Goal: Communication & Community: Answer question/provide support

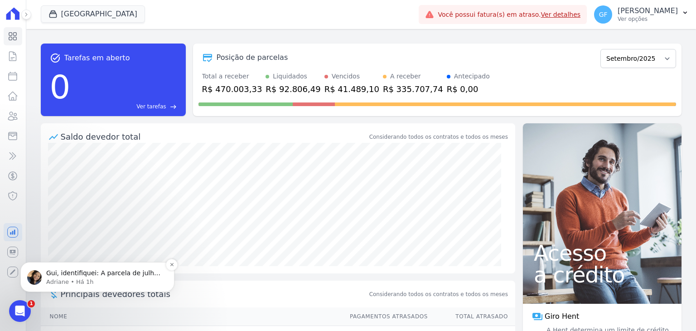
click at [74, 278] on p "Adriane • Há 1h" at bounding box center [104, 282] width 117 height 8
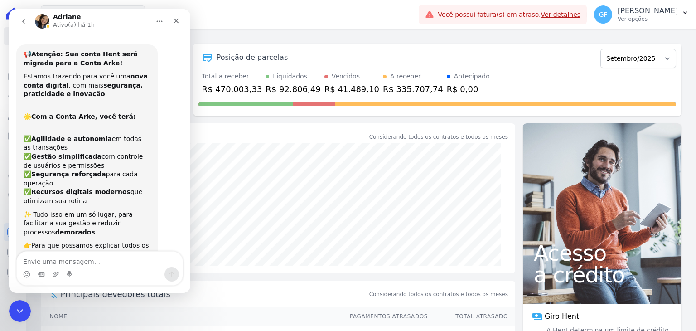
scroll to position [11, 0]
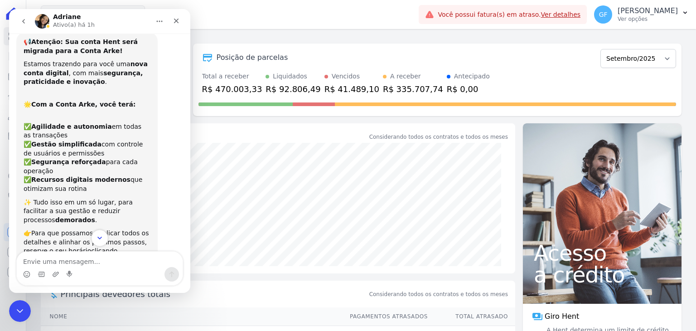
click at [97, 237] on icon "Scroll to bottom" at bounding box center [100, 238] width 8 height 8
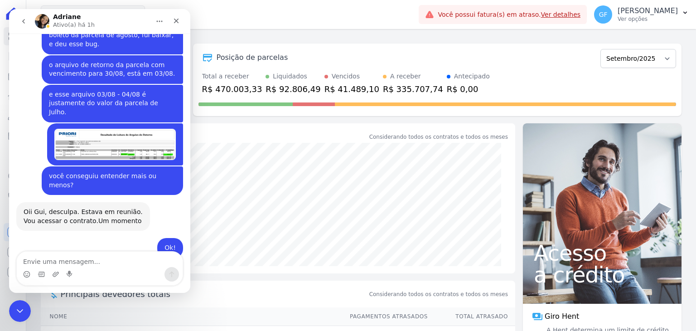
scroll to position [6579, 0]
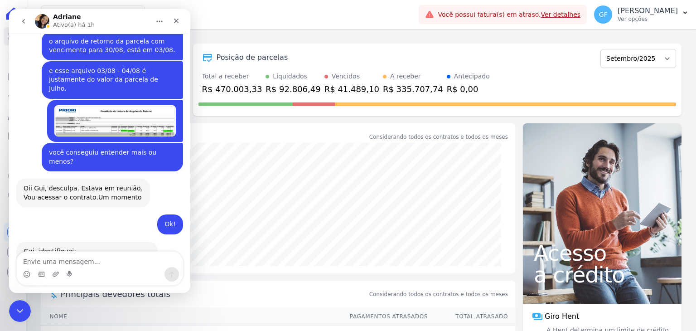
drag, startPoint x: 30, startPoint y: 102, endPoint x: 130, endPoint y: 115, distance: 100.1
click at [130, 242] on div "Gui, identifiquei: A parcela de julho, teve o retorno gerado no mesmo dia do pa…" at bounding box center [86, 321] width 141 height 158
click at [67, 256] on div "A parcela de julho, teve o retorno gerado no mesmo dia do pagamento: 03/07. Mas…" at bounding box center [87, 300] width 127 height 89
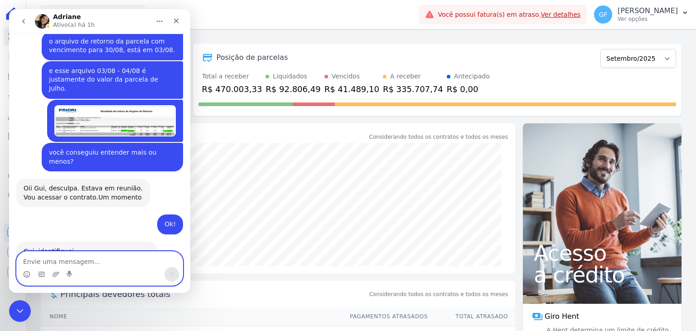
click at [51, 256] on textarea "Envie uma mensagem..." at bounding box center [100, 259] width 166 height 15
type textarea "mas a parcela de agosto não foi paga"
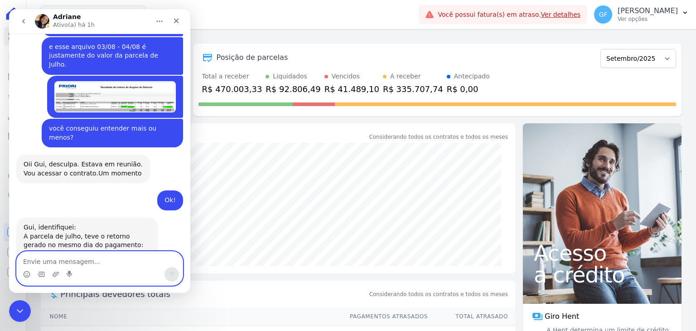
scroll to position [6606, 0]
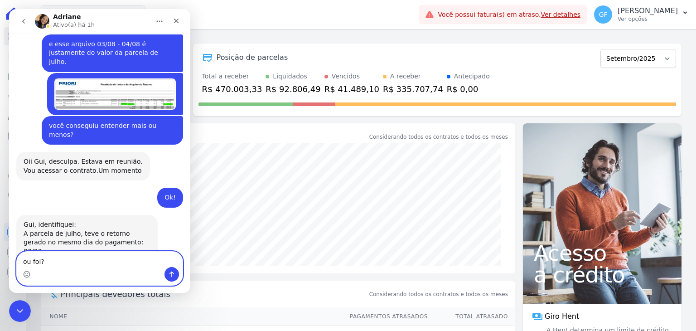
type textarea "ou foi?"
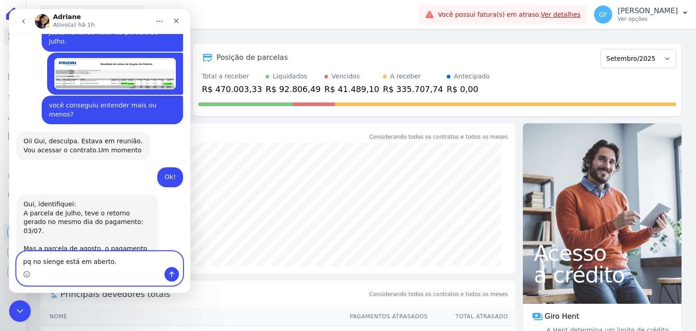
type textarea "pq no sienge está em aberto."
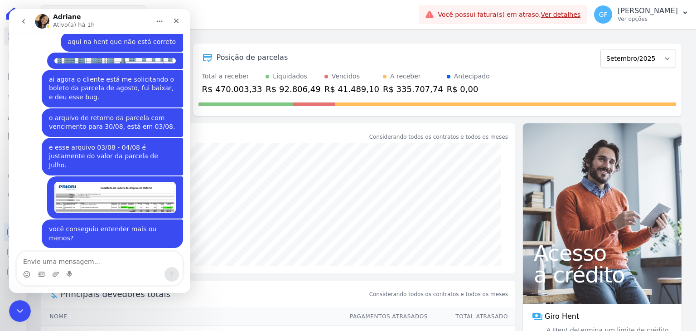
scroll to position [6484, 0]
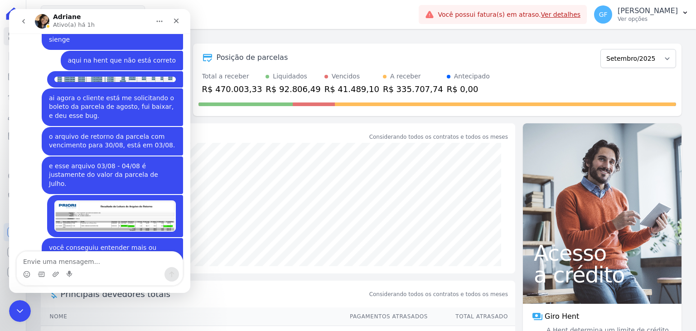
click at [141, 200] on img "Guilherme diz…" at bounding box center [114, 215] width 121 height 31
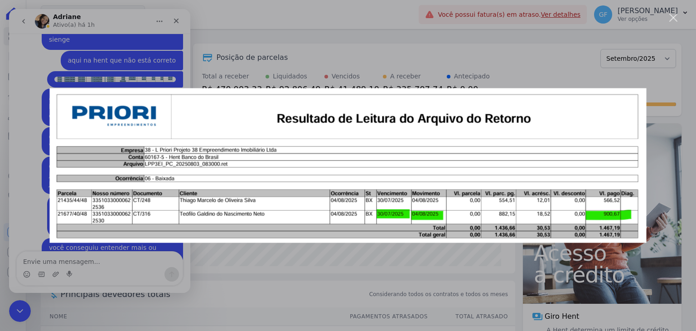
click at [19, 165] on div "Messenger da Intercom" at bounding box center [348, 165] width 696 height 331
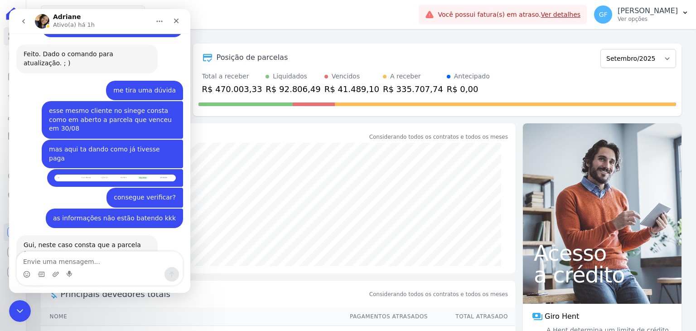
scroll to position [5997, 0]
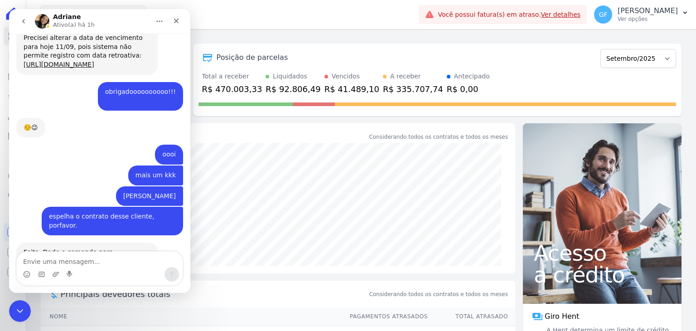
click at [185, 259] on div "Messenger da Intercom" at bounding box center [99, 268] width 181 height 34
click at [187, 257] on div "Messenger da Intercom" at bounding box center [99, 268] width 181 height 34
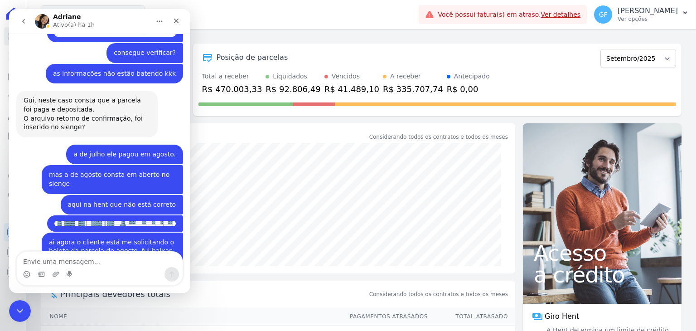
click at [187, 257] on div "Messenger da Intercom" at bounding box center [99, 268] width 181 height 34
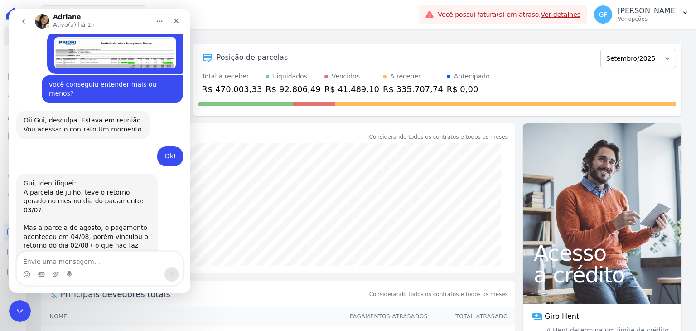
click at [169, 174] on div "Gui, identifiquei: A parcela de julho, teve o retorno gerado no mesmo dia do pa…" at bounding box center [99, 261] width 167 height 174
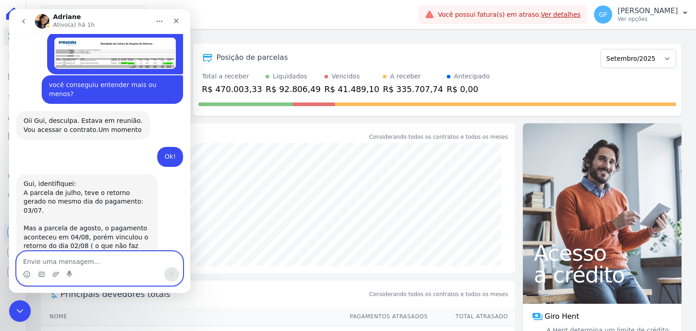
click at [88, 258] on textarea "Envie uma mensagem..." at bounding box center [100, 259] width 166 height 15
type textarea "ç"
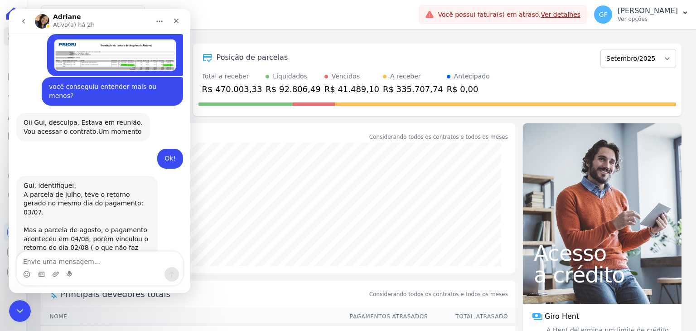
scroll to position [6647, 0]
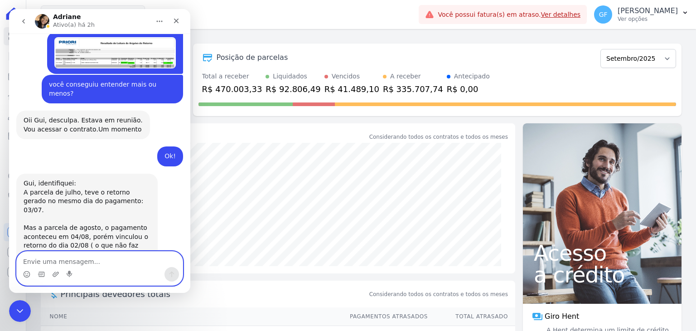
click at [45, 252] on textarea "Envie uma mensagem..." at bounding box center [100, 259] width 166 height 15
type textarea "e"
type textarea "pelo que entendi ele pagou apenas julho."
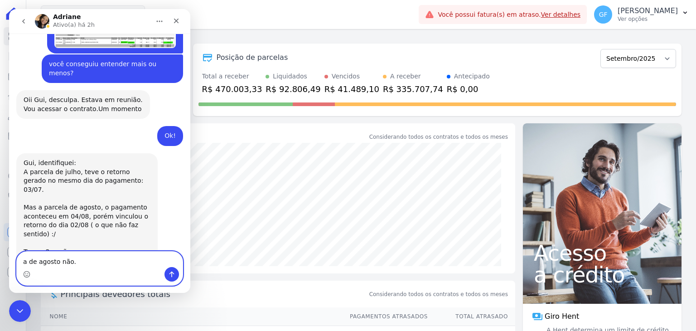
type textarea "a de agosto não."
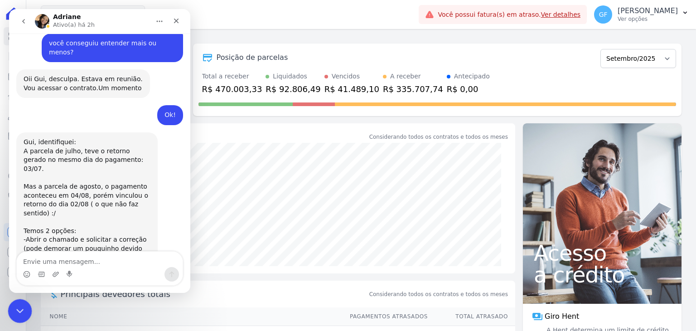
click at [18, 308] on icon "Encerramento do Messenger da Intercom" at bounding box center [18, 309] width 11 height 11
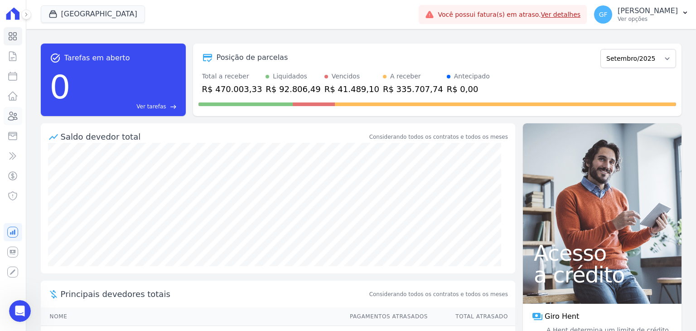
scroll to position [5868, 0]
click at [11, 116] on icon at bounding box center [13, 116] width 9 height 8
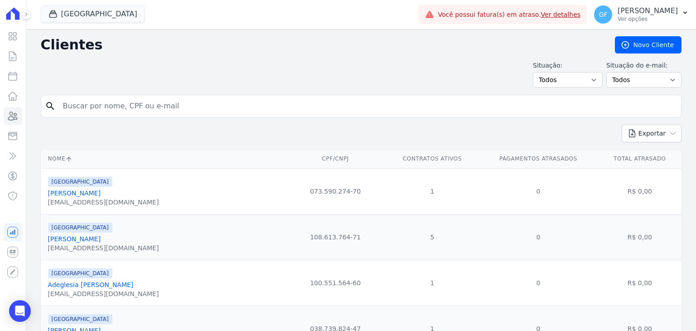
click at [118, 109] on input "search" at bounding box center [368, 106] width 620 height 18
type input "teofilo galdino"
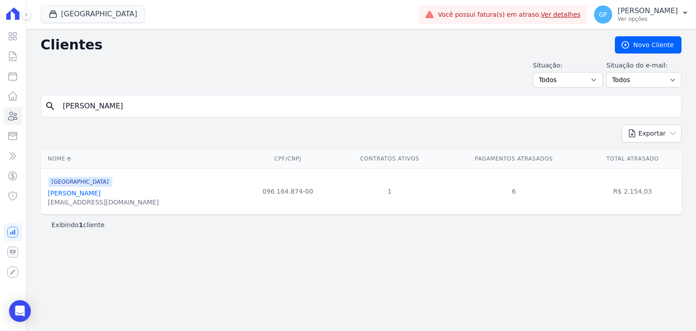
click at [101, 193] on link "[PERSON_NAME]" at bounding box center [74, 192] width 53 height 7
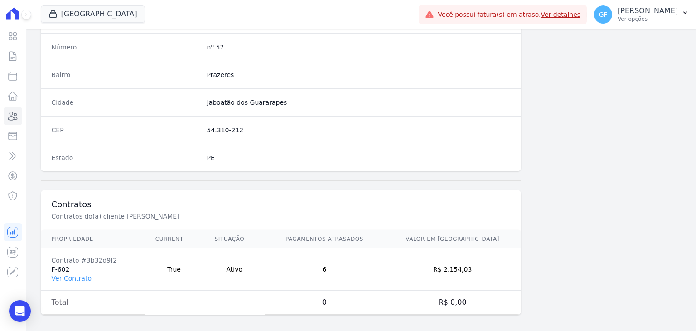
scroll to position [514, 0]
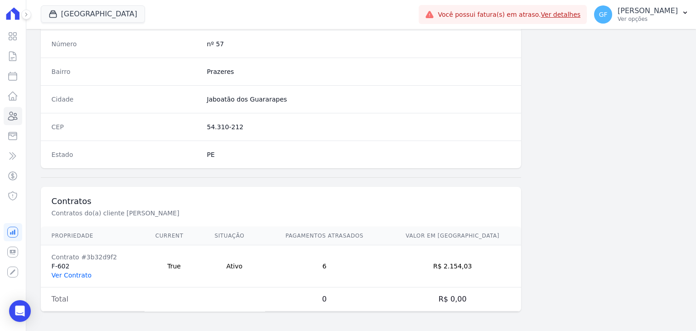
click at [69, 272] on link "Ver Contrato" at bounding box center [72, 274] width 40 height 7
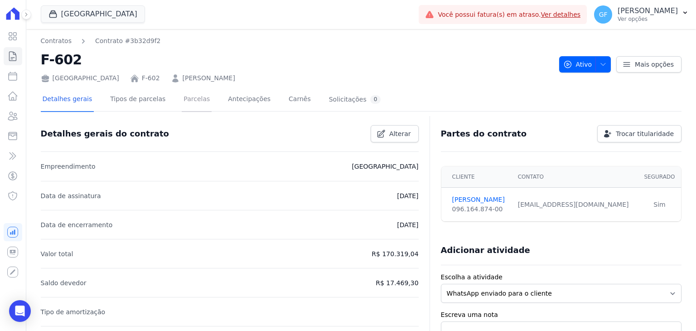
click at [190, 102] on link "Parcelas" at bounding box center [197, 100] width 30 height 24
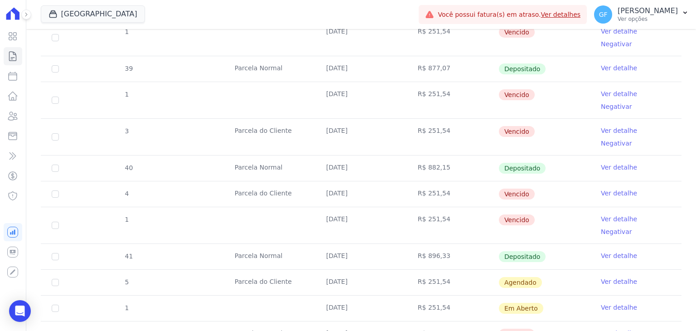
scroll to position [544, 0]
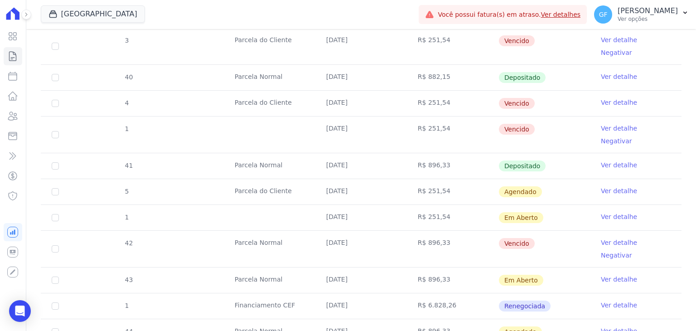
drag, startPoint x: 324, startPoint y: 107, endPoint x: 562, endPoint y: 116, distance: 239.0
click at [562, 153] on tr "41 Parcela Normal 30/08/2025 R$ 896,33 Depositado Ver detalhe" at bounding box center [361, 166] width 641 height 26
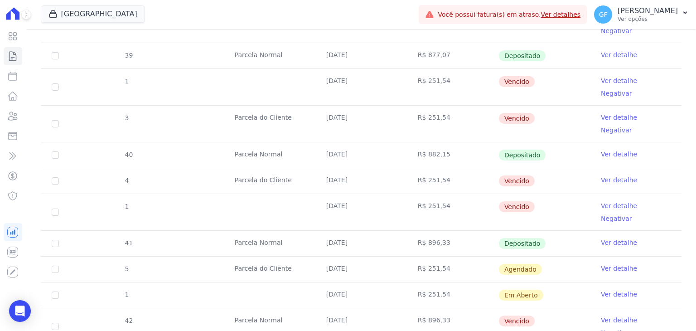
scroll to position [453, 0]
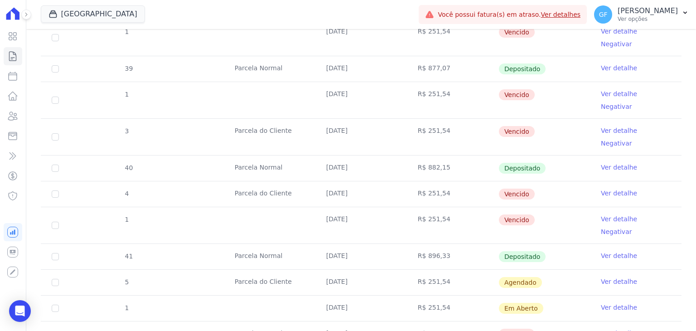
click at [546, 244] on td "Depositado" at bounding box center [545, 256] width 92 height 25
drag, startPoint x: 324, startPoint y: 202, endPoint x: 547, endPoint y: 204, distance: 222.5
click at [547, 243] on tr "41 Parcela Normal 30/08/2025 R$ 896,33 Depositado Ver detalhe" at bounding box center [361, 256] width 641 height 26
click at [560, 244] on td "Depositado" at bounding box center [545, 256] width 92 height 25
drag, startPoint x: 316, startPoint y: 123, endPoint x: 562, endPoint y: 128, distance: 245.2
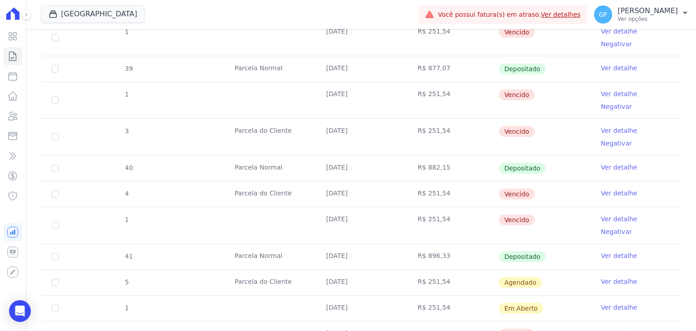
click at [544, 155] on tr "40 Parcela Normal 30/07/2025 R$ 882,15 Depositado Ver detalhe" at bounding box center [361, 168] width 641 height 26
click at [620, 163] on link "Ver detalhe" at bounding box center [619, 167] width 36 height 9
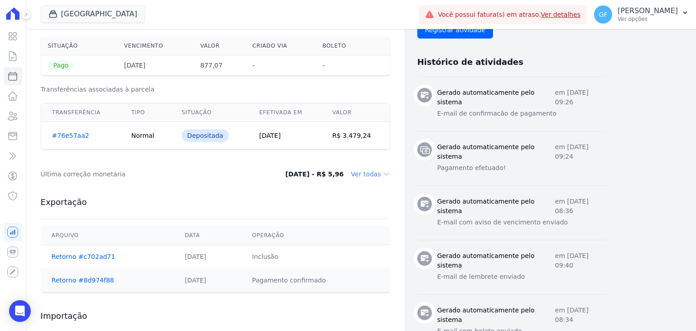
scroll to position [363, 0]
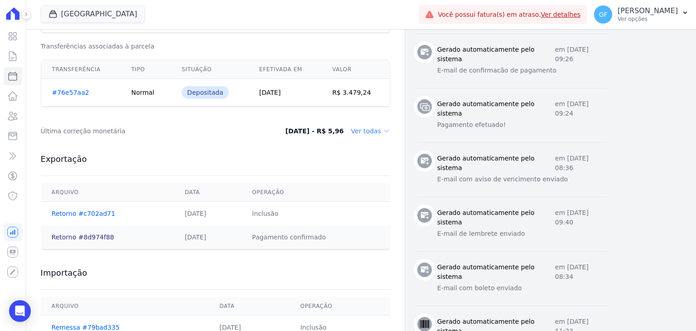
click at [85, 236] on link "Retorno #8d974f88" at bounding box center [83, 236] width 63 height 7
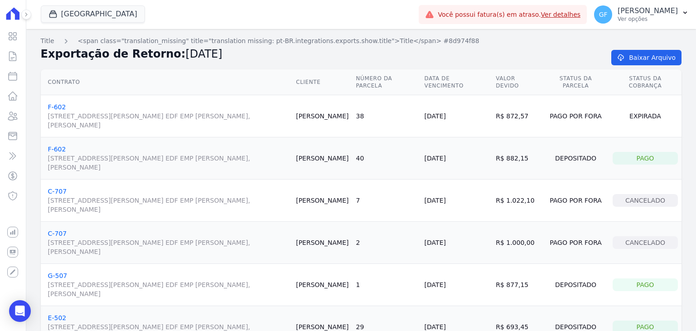
drag, startPoint x: 331, startPoint y: 122, endPoint x: 480, endPoint y: 121, distance: 149.1
click at [480, 121] on tr "F-602 Avenida Engenheiro Domingos Ferreira, 2589, SALA 202 EDF EMP ALEXANDRE CA…" at bounding box center [361, 116] width 641 height 42
click at [438, 124] on td "[DATE]" at bounding box center [457, 116] width 72 height 42
drag, startPoint x: 436, startPoint y: 115, endPoint x: 484, endPoint y: 115, distance: 48.5
click at [484, 115] on td "[DATE]" at bounding box center [457, 116] width 72 height 42
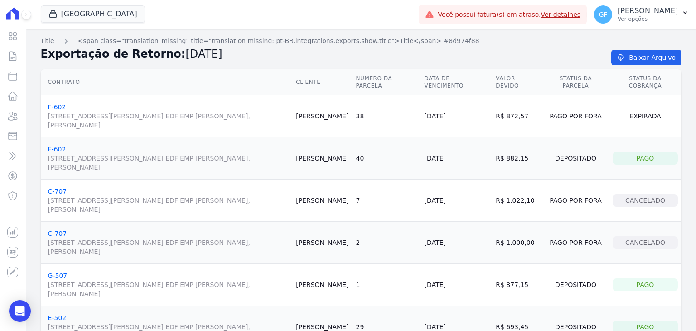
click at [448, 119] on td "[DATE]" at bounding box center [457, 116] width 72 height 42
drag, startPoint x: 417, startPoint y: 116, endPoint x: 465, endPoint y: 116, distance: 47.6
click at [465, 116] on tr "F-602 Avenida Engenheiro Domingos Ferreira, 2589, SALA 202 EDF EMP ALEXANDRE CA…" at bounding box center [361, 116] width 641 height 42
click at [542, 165] on td "R$ 882,15" at bounding box center [517, 158] width 50 height 42
drag, startPoint x: 431, startPoint y: 156, endPoint x: 494, endPoint y: 160, distance: 63.5
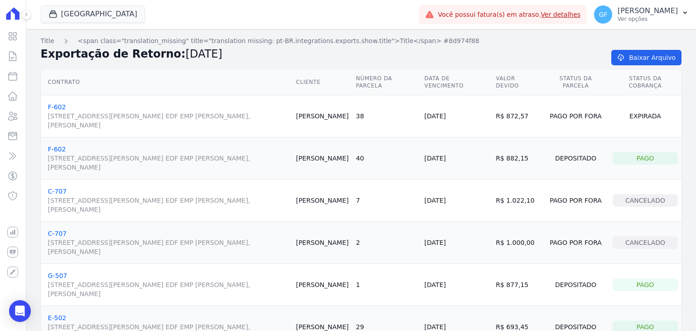
click at [494, 160] on tr "F-602 Avenida Engenheiro Domingos Ferreira, 2589, SALA 202 EDF EMP ALEXANDRE CA…" at bounding box center [361, 158] width 641 height 42
click at [342, 155] on td "[PERSON_NAME]" at bounding box center [322, 158] width 60 height 42
click at [398, 172] on td "40" at bounding box center [386, 158] width 68 height 42
drag, startPoint x: 323, startPoint y: 158, endPoint x: 481, endPoint y: 159, distance: 158.6
click at [481, 159] on tr "F-602 Avenida Engenheiro Domingos Ferreira, 2589, SALA 202 EDF EMP ALEXANDRE CA…" at bounding box center [361, 158] width 641 height 42
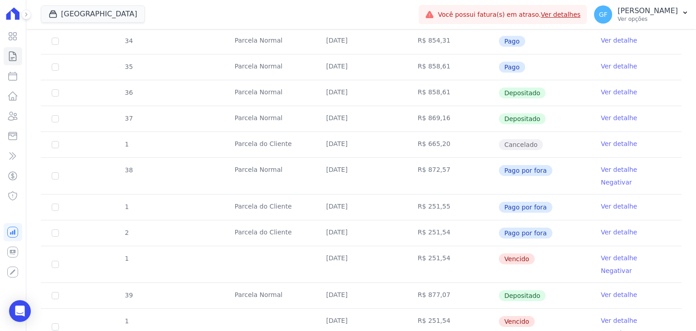
scroll to position [272, 0]
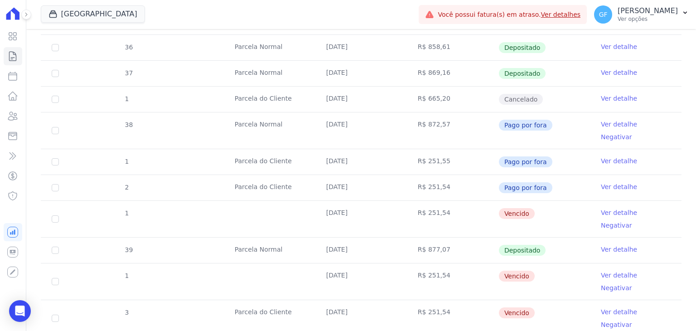
click at [601, 245] on link "Ver detalhe" at bounding box center [619, 249] width 36 height 9
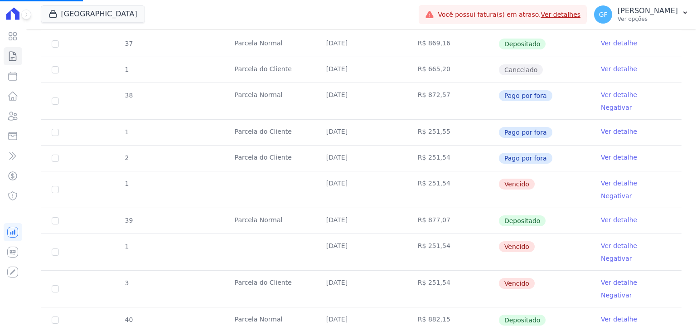
scroll to position [317, 0]
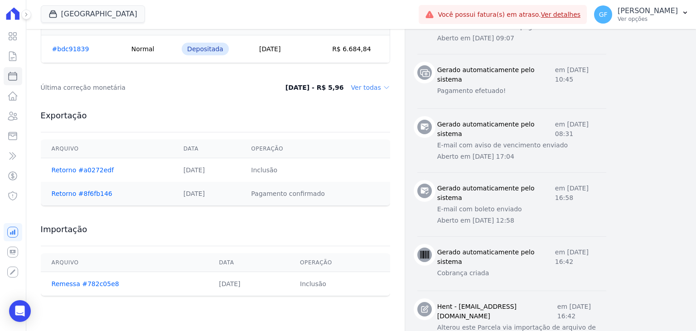
scroll to position [408, 0]
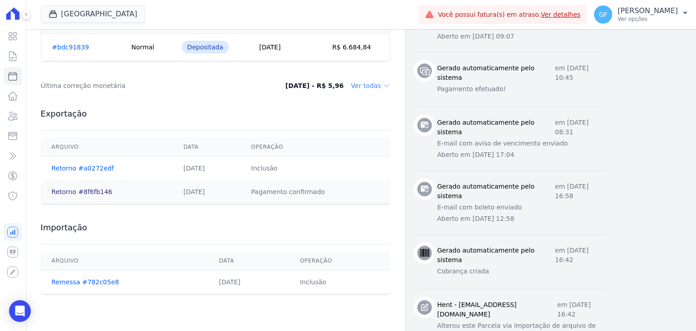
click at [99, 191] on link "Retorno #8f6fb146" at bounding box center [82, 191] width 61 height 7
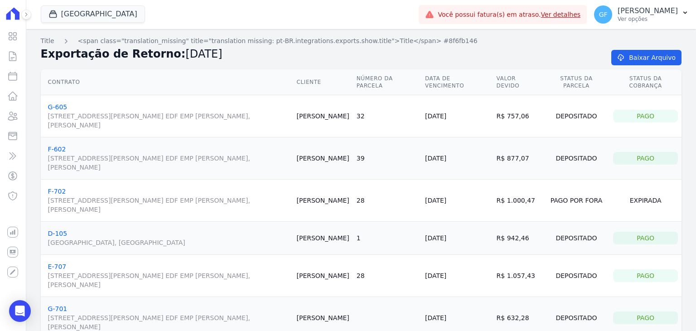
click at [421, 172] on td "39" at bounding box center [387, 158] width 68 height 42
drag, startPoint x: 431, startPoint y: 157, endPoint x: 463, endPoint y: 157, distance: 32.2
click at [463, 157] on tr "F-602 Avenida Engenheiro Domingos Ferreira, 2589, SALA 202 EDF EMP ALEXANDRE CA…" at bounding box center [361, 158] width 641 height 42
click at [421, 160] on td "39" at bounding box center [387, 158] width 68 height 42
drag, startPoint x: 439, startPoint y: 159, endPoint x: 483, endPoint y: 162, distance: 44.1
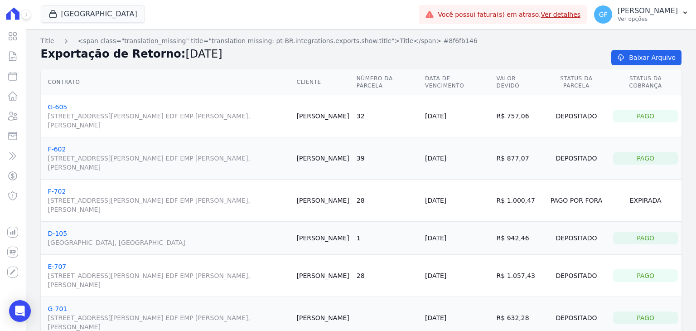
click at [483, 162] on td "[DATE]" at bounding box center [457, 158] width 72 height 42
click at [258, 120] on span "Avenida Engenheiro Domingos Ferreira, 2589, SALA 202 EDF EMP ALEXANDRE CASTRO E…" at bounding box center [169, 120] width 242 height 18
drag, startPoint x: 326, startPoint y: 158, endPoint x: 373, endPoint y: 160, distance: 47.2
click at [373, 160] on tr "F-602 Avenida Engenheiro Domingos Ferreira, 2589, SALA 202 EDF EMP ALEXANDRE CA…" at bounding box center [361, 158] width 641 height 42
click at [421, 160] on td "39" at bounding box center [387, 158] width 68 height 42
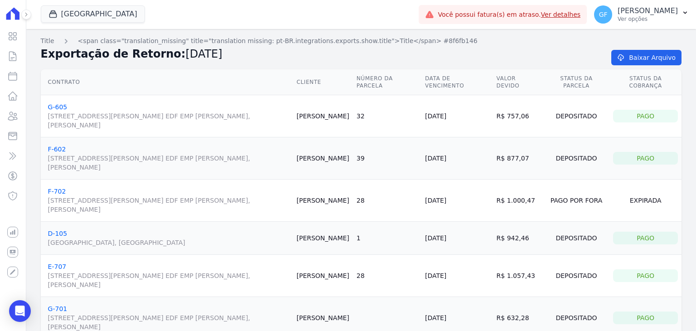
click at [442, 157] on td "[DATE]" at bounding box center [457, 158] width 72 height 42
click at [625, 160] on div "Pago" at bounding box center [645, 158] width 65 height 13
click at [575, 157] on div "Depositado" at bounding box center [576, 158] width 59 height 13
drag, startPoint x: 509, startPoint y: 160, endPoint x: 541, endPoint y: 160, distance: 31.7
click at [541, 160] on td "R$ 877,07" at bounding box center [518, 158] width 50 height 42
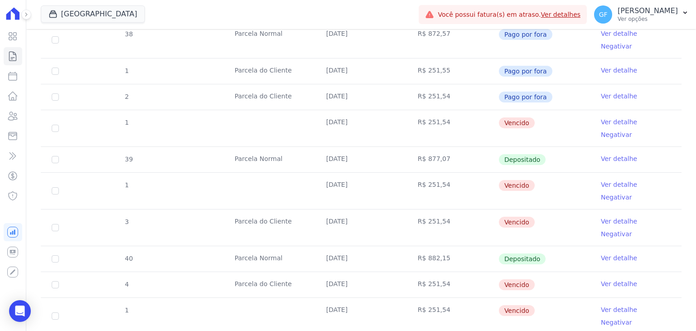
scroll to position [317, 0]
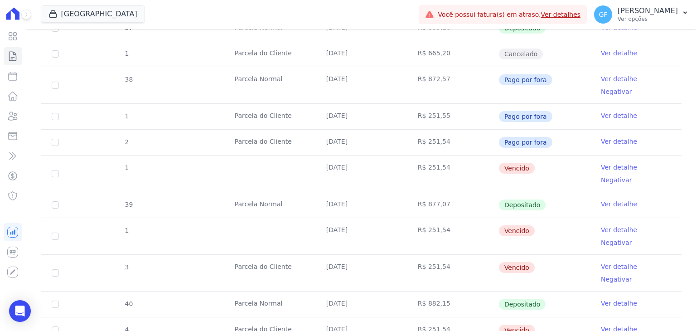
drag, startPoint x: 321, startPoint y: 73, endPoint x: 559, endPoint y: 132, distance: 245.2
click at [559, 132] on tbody "34 [GEOGRAPHIC_DATA] [DATE] R$ 854,31 Pago Ver detalhe 35 [GEOGRAPHIC_DATA] [DA…" at bounding box center [361, 280] width 641 height 685
click at [454, 157] on td "R$ 251,54" at bounding box center [453, 173] width 92 height 36
drag, startPoint x: 321, startPoint y: 185, endPoint x: 545, endPoint y: 198, distance: 224.7
click at [545, 198] on tbody "34 [GEOGRAPHIC_DATA] [DATE] R$ 854,31 Pago Ver detalhe 35 [GEOGRAPHIC_DATA] [DA…" at bounding box center [361, 280] width 641 height 685
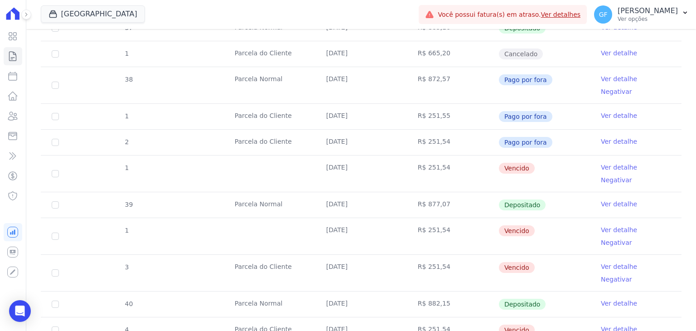
click at [601, 199] on link "Ver detalhe" at bounding box center [619, 203] width 36 height 9
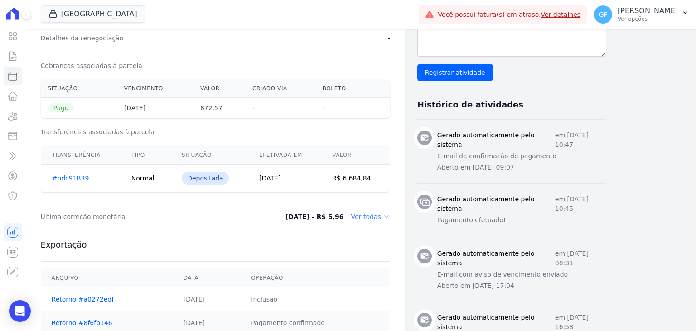
scroll to position [408, 0]
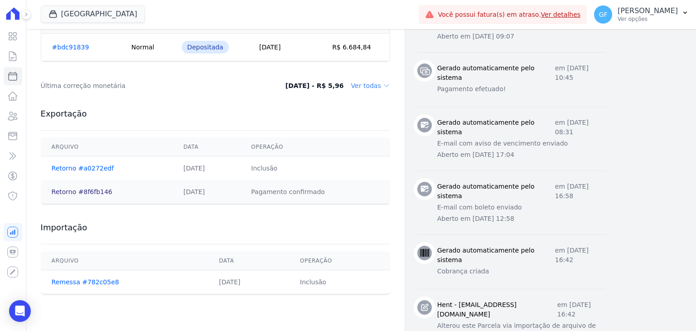
click at [84, 188] on link "Retorno #8f6fb146" at bounding box center [82, 191] width 61 height 7
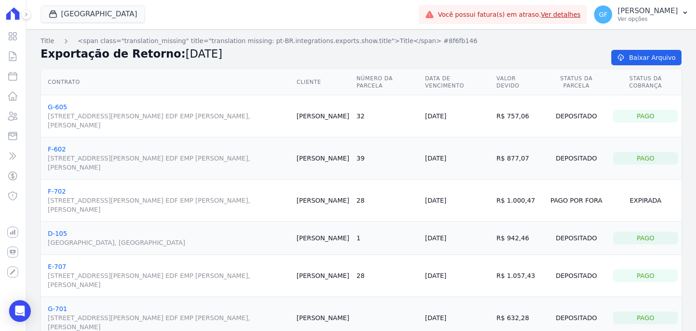
drag, startPoint x: 436, startPoint y: 157, endPoint x: 482, endPoint y: 156, distance: 46.2
click at [482, 156] on td "[DATE]" at bounding box center [457, 158] width 72 height 42
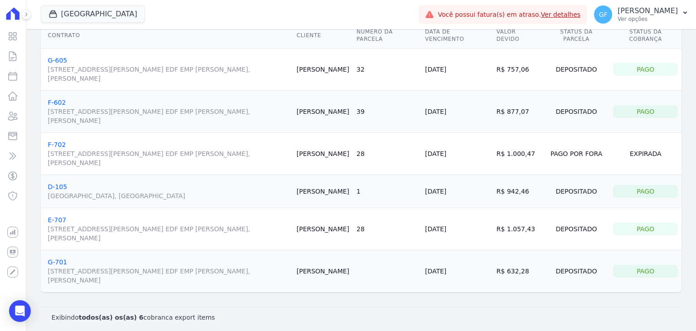
scroll to position [49, 0]
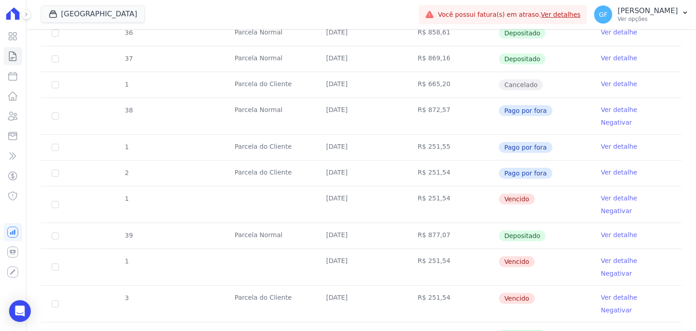
scroll to position [272, 0]
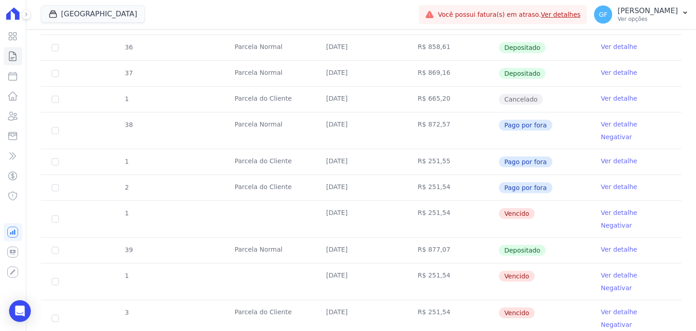
drag, startPoint x: 320, startPoint y: 121, endPoint x: 494, endPoint y: 126, distance: 175.0
click at [494, 126] on tr "38 Parcela Normal 10/05/2025 R$ 872,57 Pago por fora Ver detalhe Negativar" at bounding box center [361, 130] width 641 height 37
click at [557, 126] on td "Pago por fora" at bounding box center [545, 130] width 92 height 36
click at [608, 125] on link "Ver detalhe" at bounding box center [619, 124] width 36 height 9
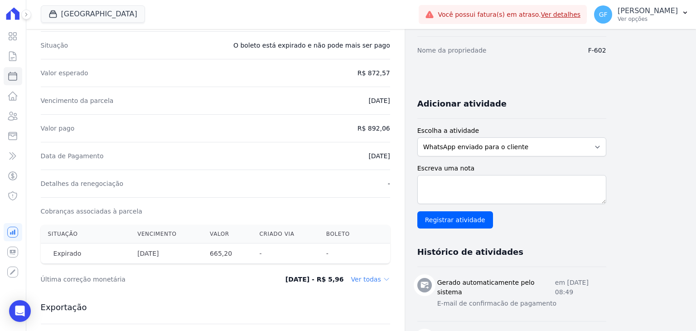
scroll to position [317, 0]
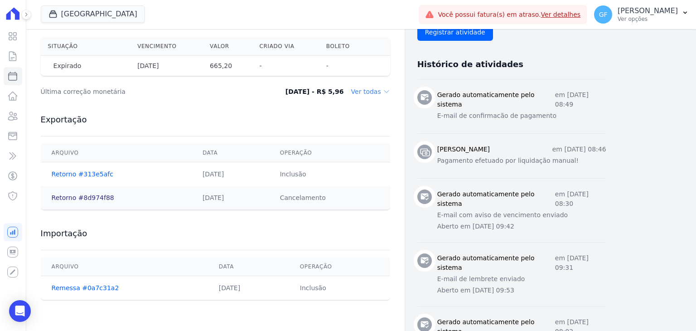
click at [80, 199] on link "Retorno #8d974f88" at bounding box center [83, 197] width 63 height 7
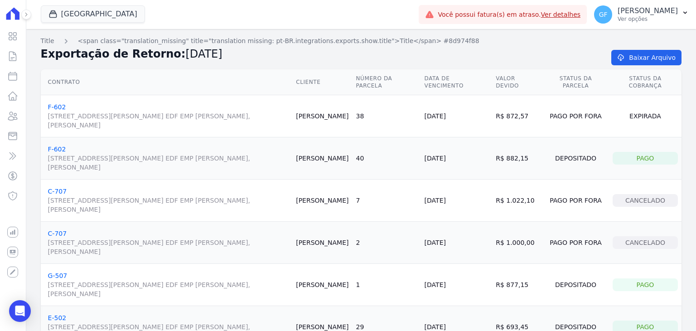
drag, startPoint x: 436, startPoint y: 117, endPoint x: 474, endPoint y: 117, distance: 37.6
click at [474, 117] on td "[DATE]" at bounding box center [457, 116] width 72 height 42
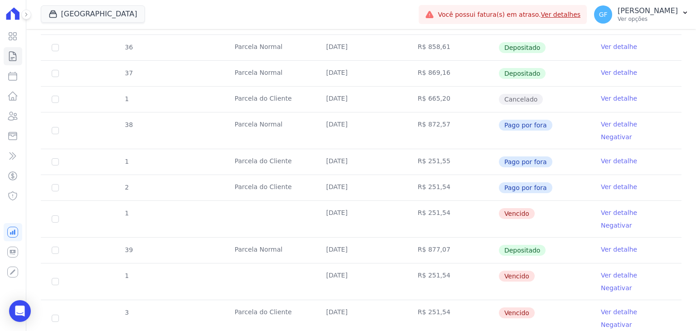
scroll to position [227, 0]
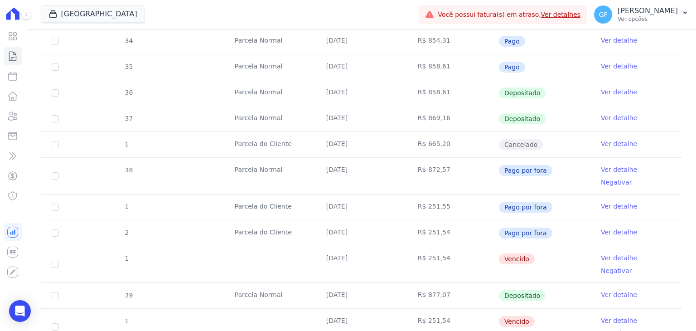
drag, startPoint x: 235, startPoint y: 171, endPoint x: 572, endPoint y: 176, distance: 337.2
click at [572, 176] on tr "38 Parcela Normal 10/05/2025 R$ 872,57 Pago por fora Ver detalhe Negativar" at bounding box center [361, 175] width 641 height 37
click at [461, 161] on td "R$ 872,57" at bounding box center [453, 176] width 92 height 36
click at [614, 171] on link "Ver detalhe" at bounding box center [619, 169] width 36 height 9
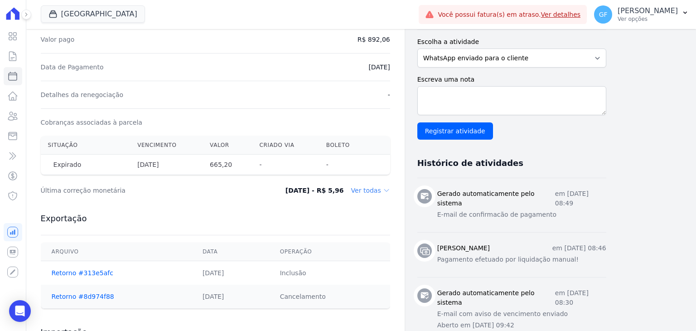
scroll to position [272, 0]
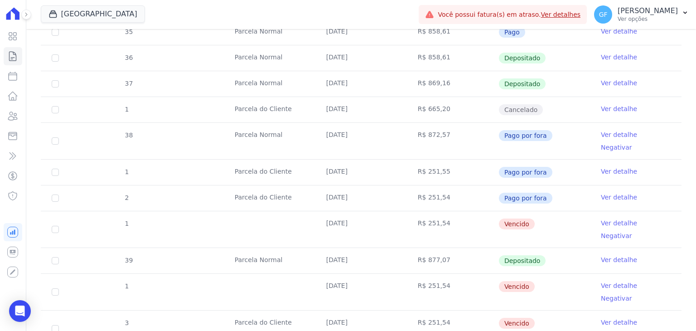
scroll to position [272, 0]
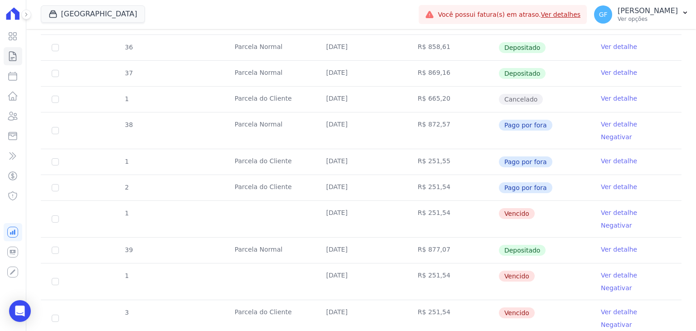
drag, startPoint x: 321, startPoint y: 227, endPoint x: 556, endPoint y: 225, distance: 235.2
click at [552, 237] on tr "39 Parcela Normal 30/06/2025 R$ 877,07 Depositado Ver detalhe" at bounding box center [361, 250] width 641 height 26
click at [556, 237] on td "Depositado" at bounding box center [545, 249] width 92 height 25
click at [609, 245] on link "Ver detalhe" at bounding box center [619, 249] width 36 height 9
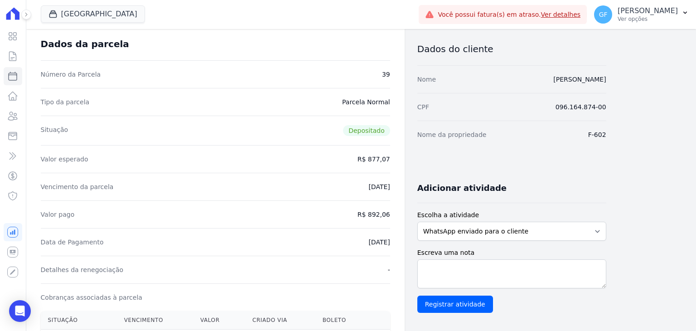
scroll to position [317, 0]
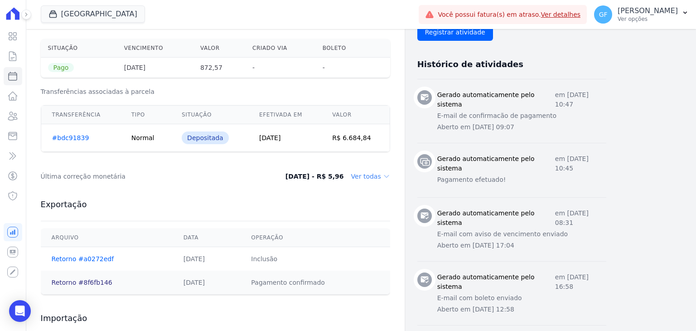
click at [78, 284] on link "Retorno #8f6fb146" at bounding box center [82, 282] width 61 height 7
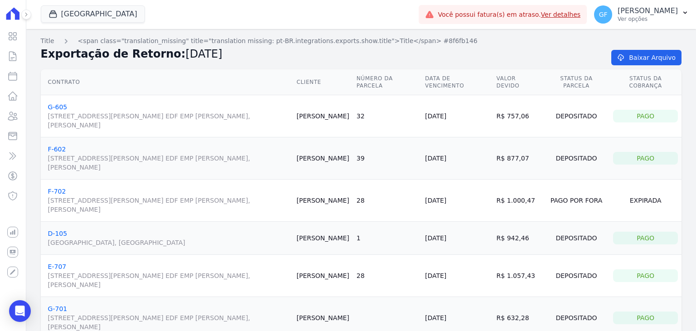
drag, startPoint x: 323, startPoint y: 160, endPoint x: 474, endPoint y: 164, distance: 150.5
click at [474, 164] on tr "F-602 Avenida Engenheiro Domingos Ferreira, 2589, SALA 202 EDF EMP ALEXANDRE CA…" at bounding box center [361, 158] width 641 height 42
click at [513, 165] on td "R$ 877,07" at bounding box center [518, 158] width 50 height 42
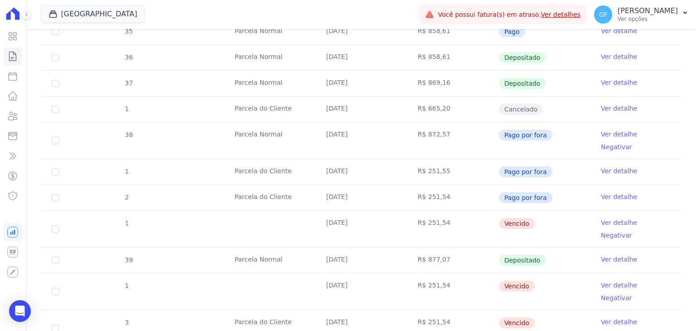
scroll to position [272, 0]
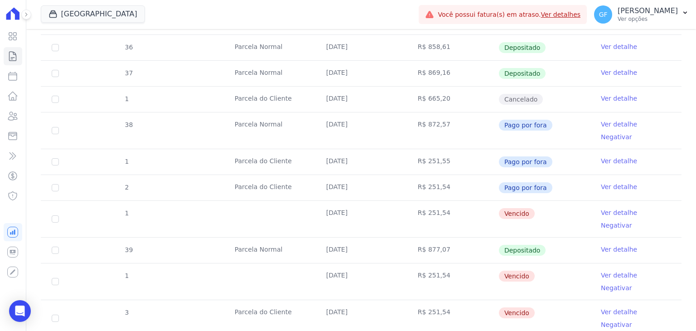
drag, startPoint x: 325, startPoint y: 227, endPoint x: 515, endPoint y: 237, distance: 190.2
click at [515, 237] on tr "39 Parcela Normal 30/06/2025 R$ 877,07 Depositado Ver detalhe" at bounding box center [361, 250] width 641 height 26
click at [566, 237] on td "Depositado" at bounding box center [545, 249] width 92 height 25
click at [601, 245] on link "Ver detalhe" at bounding box center [619, 249] width 36 height 9
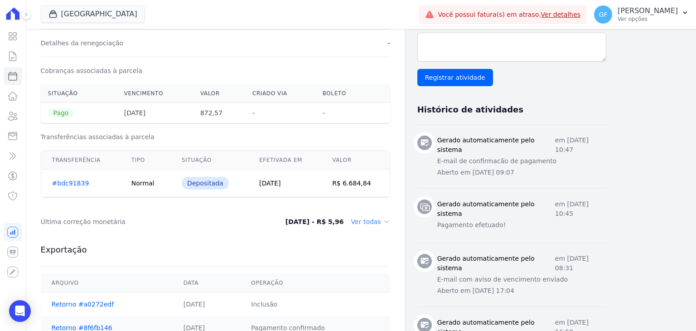
scroll to position [363, 0]
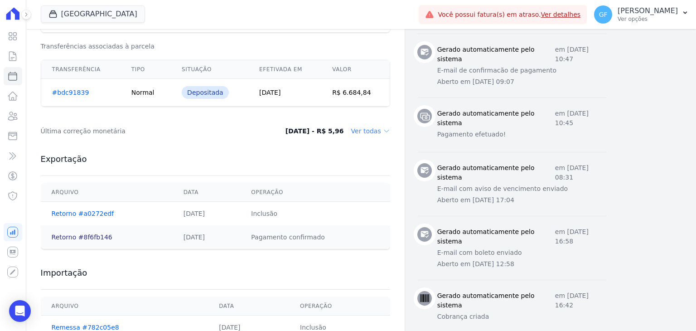
click at [71, 234] on link "Retorno #8f6fb146" at bounding box center [82, 236] width 61 height 7
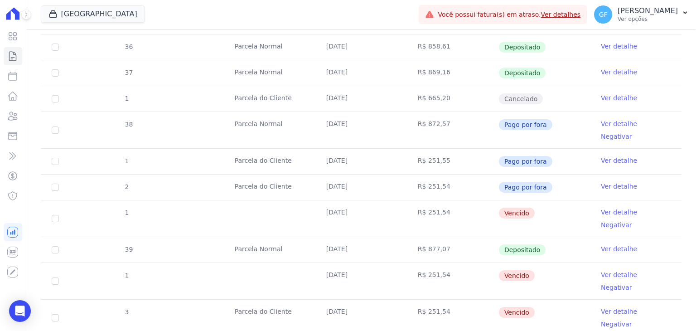
scroll to position [317, 0]
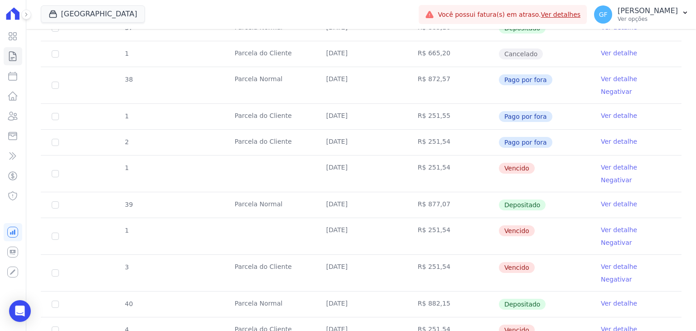
drag, startPoint x: 242, startPoint y: 177, endPoint x: 526, endPoint y: 193, distance: 284.1
click at [526, 193] on tr "39 Parcela Normal 30/06/2025 R$ 877,07 Depositado Ver detalhe" at bounding box center [361, 205] width 641 height 26
click at [22, 306] on icon "Open Intercom Messenger" at bounding box center [20, 311] width 10 height 12
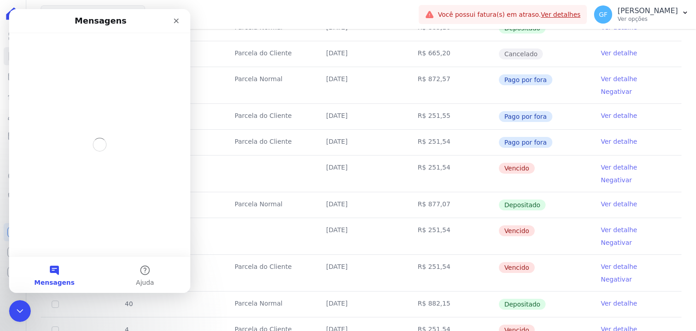
scroll to position [0, 0]
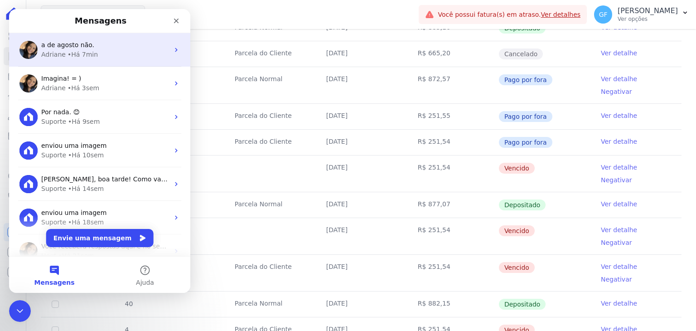
click at [115, 64] on div "a de agosto não. Adriane • Há 7min" at bounding box center [99, 50] width 181 height 34
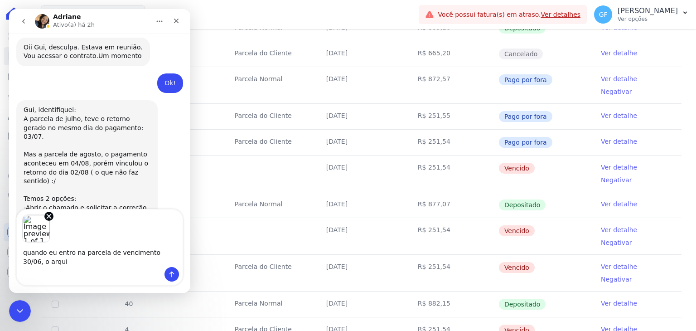
scroll to position [6546, 0]
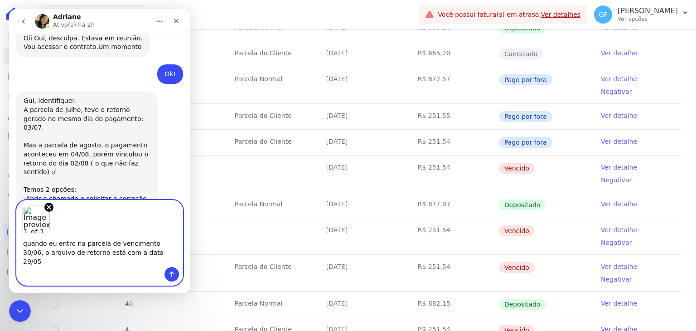
type textarea "quando eu entro na parcela de vencimento 30/06, o arquivo de retorno está com a…"
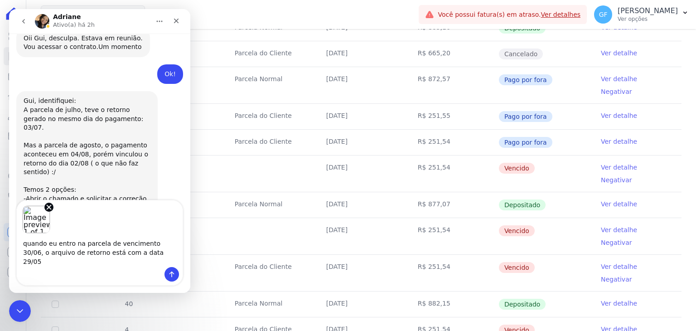
click at [349, 192] on td "[DATE]" at bounding box center [361, 204] width 92 height 25
click at [606, 199] on link "Ver detalhe" at bounding box center [619, 203] width 36 height 9
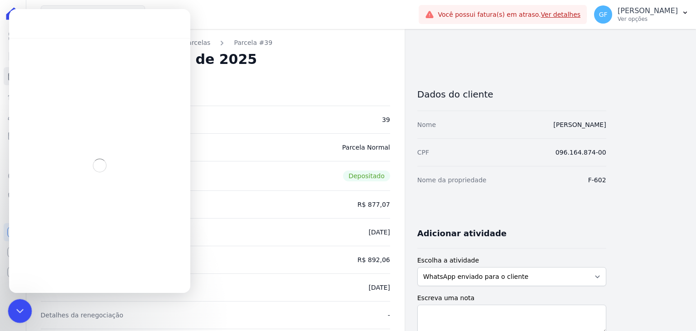
click at [20, 306] on icon "Encerramento do Messenger da Intercom" at bounding box center [18, 309] width 11 height 11
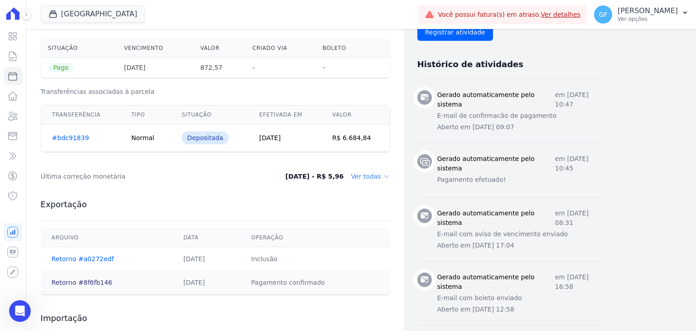
scroll to position [6513, 0]
click at [97, 281] on link "Retorno #8f6fb146" at bounding box center [82, 282] width 61 height 7
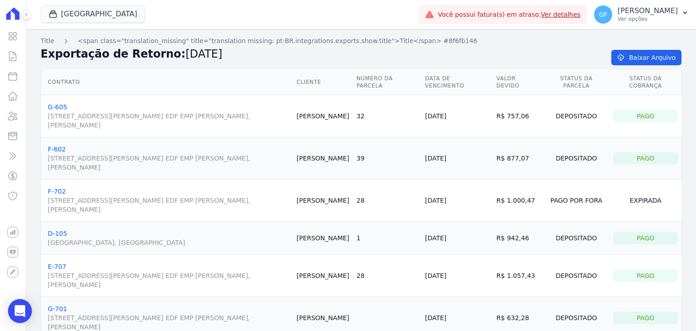
click at [24, 306] on icon "Open Intercom Messenger" at bounding box center [20, 311] width 10 height 12
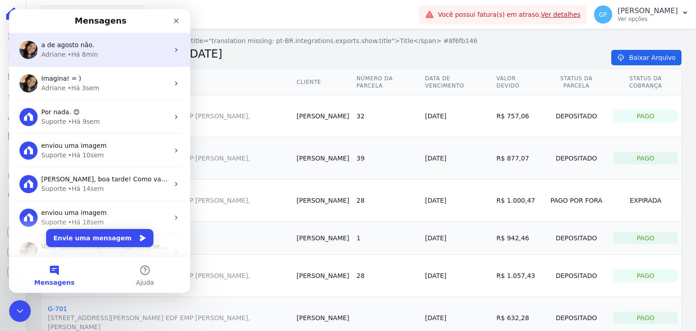
click at [95, 41] on div "a de agosto não." at bounding box center [105, 45] width 128 height 10
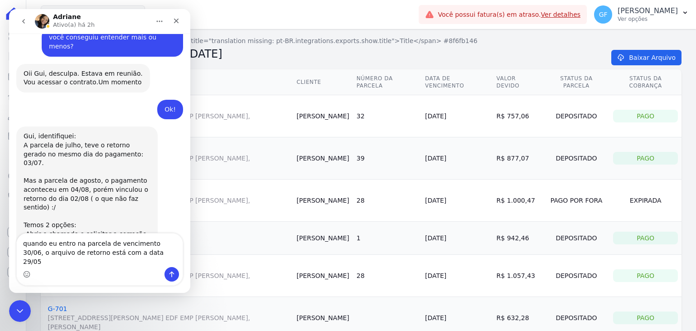
scroll to position [6513, 0]
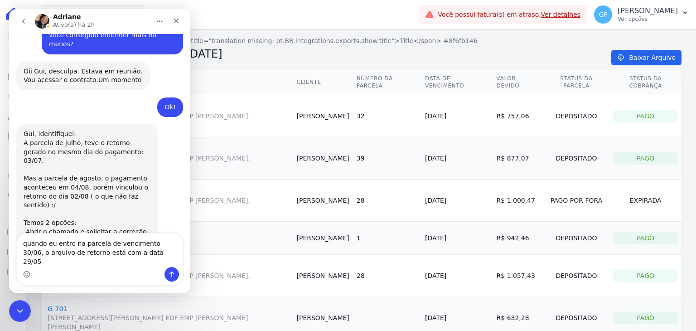
click at [160, 254] on textarea "quando eu entro na parcela de vencimento 30/06, o arquivo de retorno está com a…" at bounding box center [100, 250] width 166 height 34
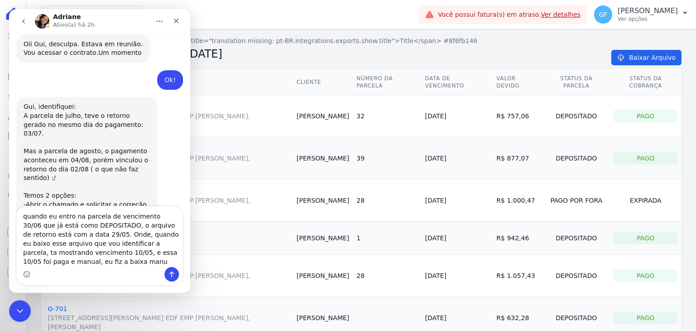
scroll to position [6549, 0]
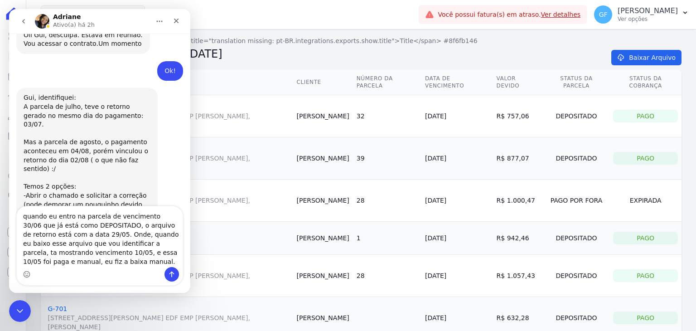
type textarea "quando eu entro na parcela de vencimento 30/06 que já está como DEPOSITADO, o a…"
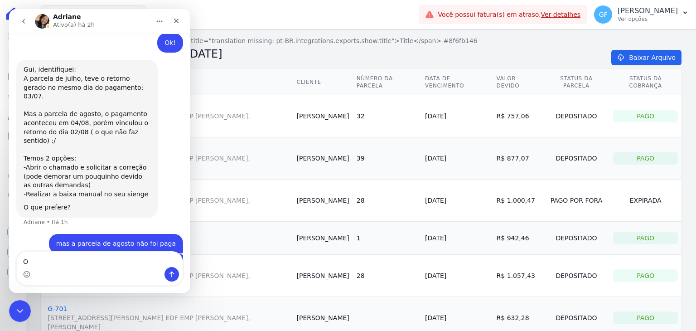
scroll to position [6578, 0]
type textarea "Ou seja, tem um erro ai"
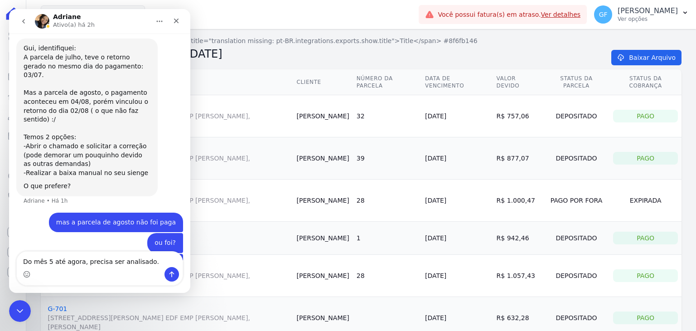
type textarea "Do mês 5 até agora, precisa ser analisado."
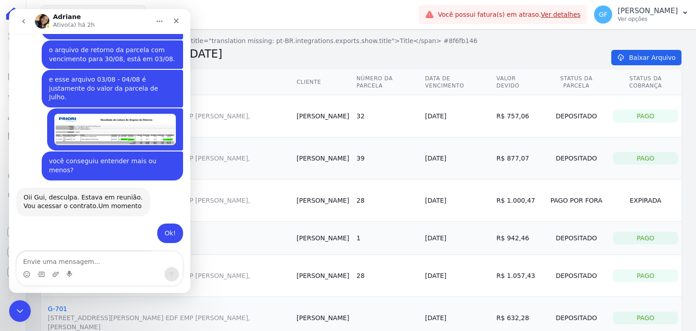
scroll to position [6383, 0]
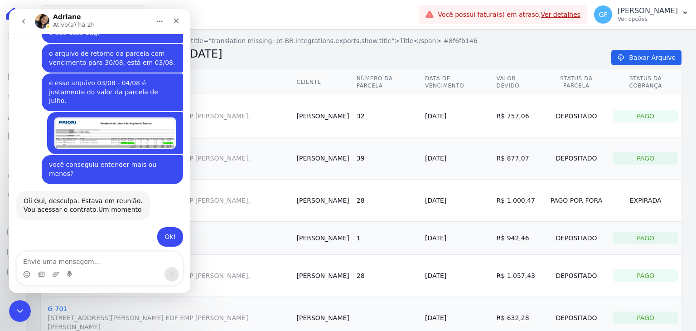
drag, startPoint x: 54, startPoint y: 115, endPoint x: 71, endPoint y: 116, distance: 16.9
click at [71, 268] on div "A parcela de julho, teve o retorno gerado no mesmo dia do pagamento: 03/07. Mas…" at bounding box center [87, 312] width 127 height 89
click at [111, 268] on div "A parcela de julho, teve o retorno gerado no mesmo dia do pagamento: 03/07. Mas…" at bounding box center [87, 312] width 127 height 89
click at [128, 268] on div "A parcela de julho, teve o retorno gerado no mesmo dia do pagamento: 03/07. Mas…" at bounding box center [87, 312] width 127 height 89
click at [27, 268] on div "A parcela de julho, teve o retorno gerado no mesmo dia do pagamento: 03/07. Mas…" at bounding box center [87, 312] width 127 height 89
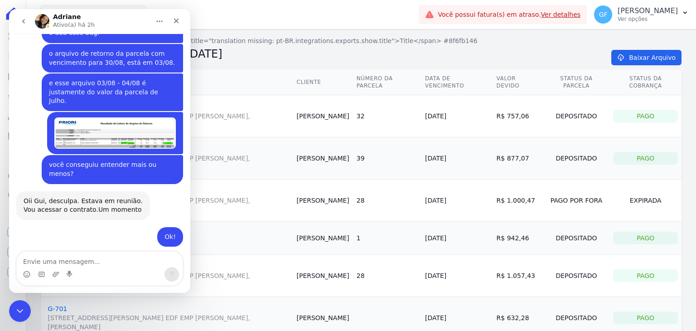
click at [62, 268] on div "A parcela de julho, teve o retorno gerado no mesmo dia do pagamento: 03/07. Mas…" at bounding box center [87, 312] width 127 height 89
click at [98, 268] on div "A parcela de julho, teve o retorno gerado no mesmo dia do pagamento: 03/07. Mas…" at bounding box center [87, 312] width 127 height 89
click at [118, 268] on div "A parcela de julho, teve o retorno gerado no mesmo dia do pagamento: 03/07. Mas…" at bounding box center [87, 312] width 127 height 89
drag, startPoint x: 120, startPoint y: 123, endPoint x: 20, endPoint y: 115, distance: 100.1
click at [20, 254] on div "Gui, identifiquei: A parcela de julho, teve o retorno gerado no mesmo dia do pa…" at bounding box center [86, 333] width 141 height 158
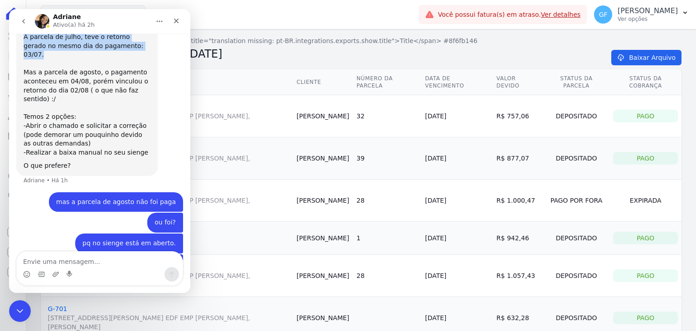
scroll to position [6640, 0]
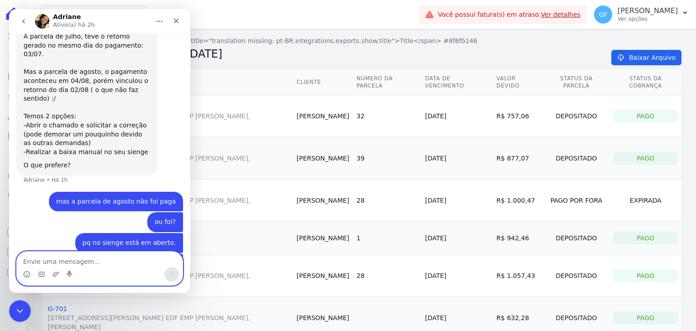
click at [87, 259] on textarea "Envie uma mensagem..." at bounding box center [100, 259] width 166 height 15
type textarea "a de julho ele pagou em 04/08."
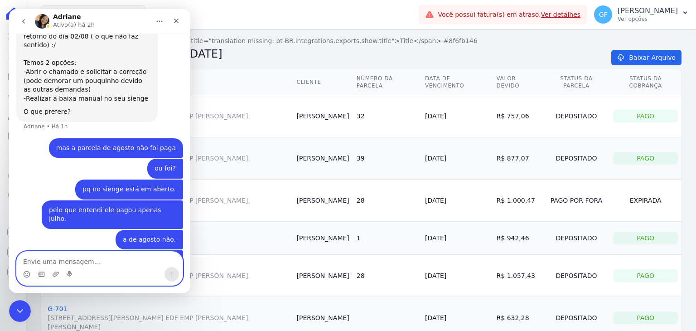
scroll to position [6706, 0]
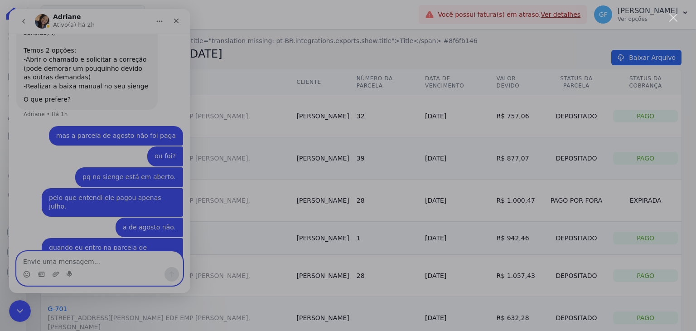
scroll to position [0, 0]
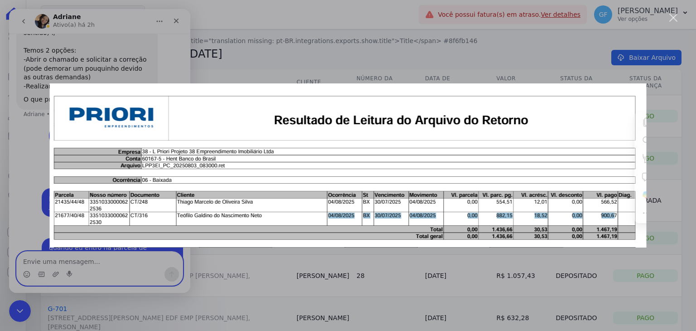
click at [480, 64] on div "Messenger da Intercom" at bounding box center [348, 165] width 696 height 331
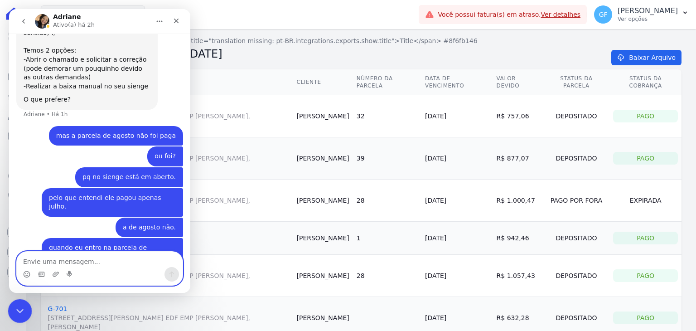
click at [21, 316] on div "Encerramento do Messenger da Intercom" at bounding box center [19, 310] width 22 height 22
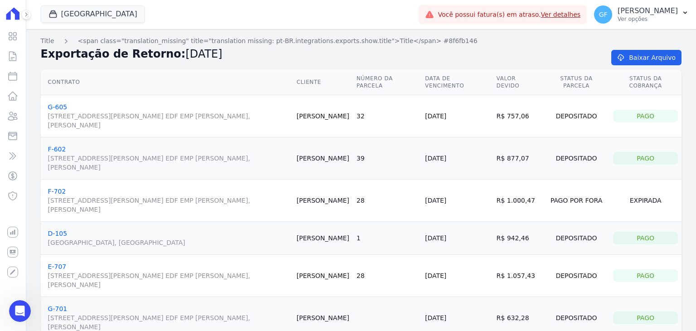
scroll to position [6019, 0]
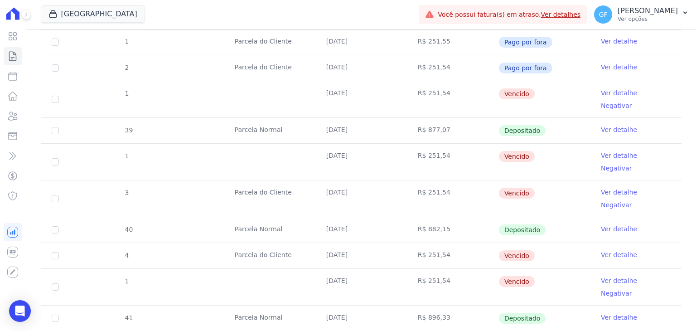
scroll to position [408, 0]
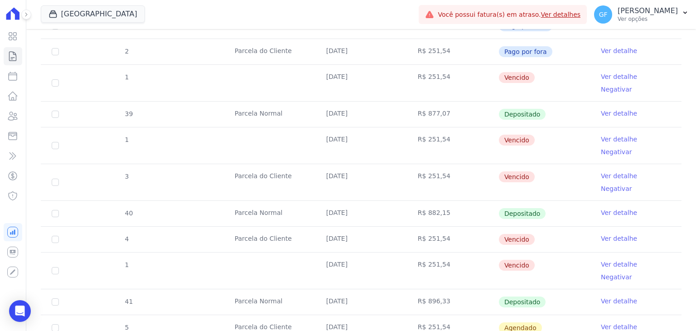
drag, startPoint x: 315, startPoint y: 251, endPoint x: 585, endPoint y: 252, distance: 269.7
click at [550, 289] on tr "41 Parcela Normal 30/08/2025 R$ 896,33 Depositado Ver detalhe" at bounding box center [361, 302] width 641 height 26
click at [590, 289] on td "Ver detalhe" at bounding box center [636, 301] width 92 height 25
click at [601, 296] on link "Ver detalhe" at bounding box center [619, 300] width 36 height 9
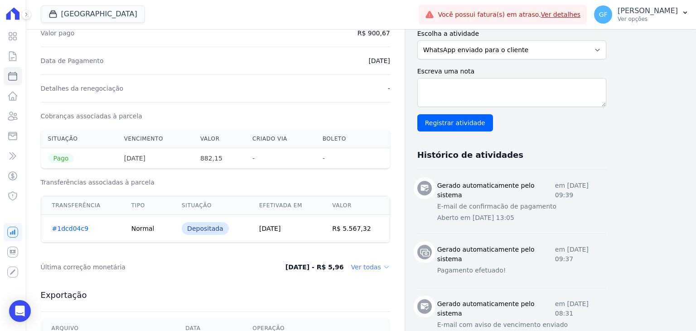
scroll to position [363, 0]
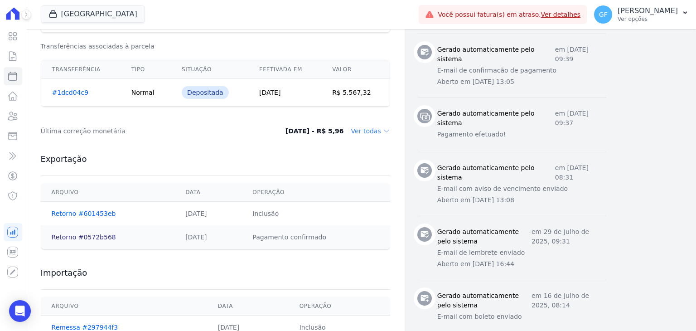
click at [102, 233] on link "Retorno #0572b568" at bounding box center [84, 236] width 64 height 7
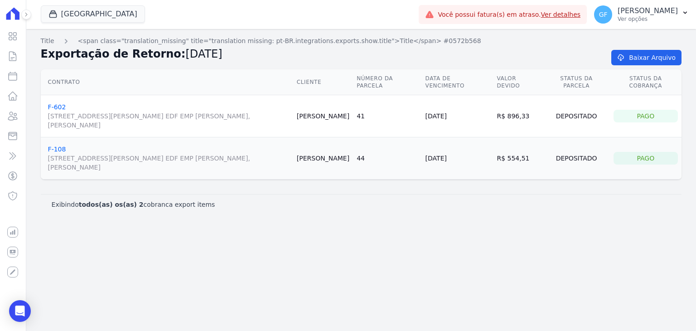
click at [435, 189] on div "Title <span class="translation_missing" title="translation missing: pt-BR.integ…" at bounding box center [361, 180] width 670 height 302
drag, startPoint x: 161, startPoint y: 57, endPoint x: 224, endPoint y: 57, distance: 62.5
click at [224, 57] on h2 "Exportação de Retorno: 03/08/2025" at bounding box center [319, 54] width 557 height 16
click at [484, 195] on div "Exibindo todos(as) os(as) 2 cobranca export items" at bounding box center [361, 204] width 641 height 20
drag, startPoint x: 438, startPoint y: 111, endPoint x: 678, endPoint y: 117, distance: 240.3
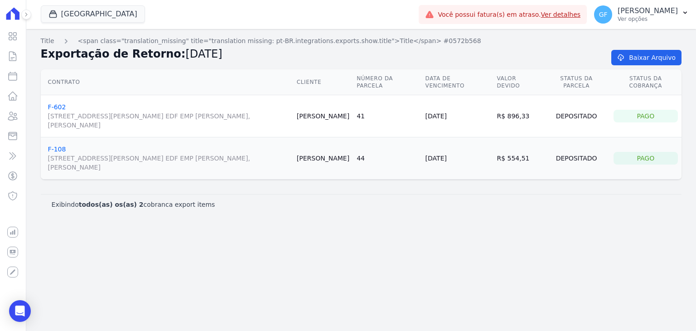
click at [678, 117] on tr "F-602 Avenida Engenheiro Domingos Ferreira, 2589, SALA 202 EDF EMP ALEXANDRE CA…" at bounding box center [361, 116] width 641 height 42
click at [28, 309] on div "Open Intercom Messenger" at bounding box center [20, 311] width 24 height 24
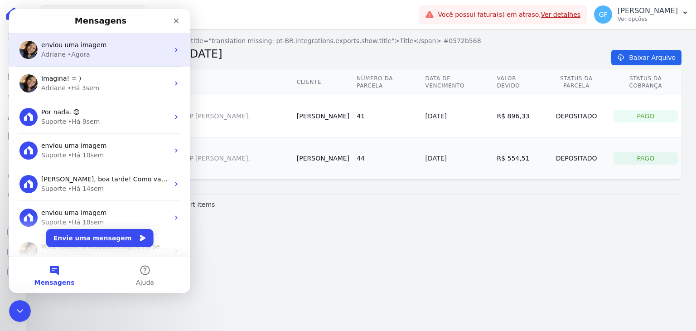
click at [88, 48] on span "enviou uma imagem" at bounding box center [73, 44] width 65 height 7
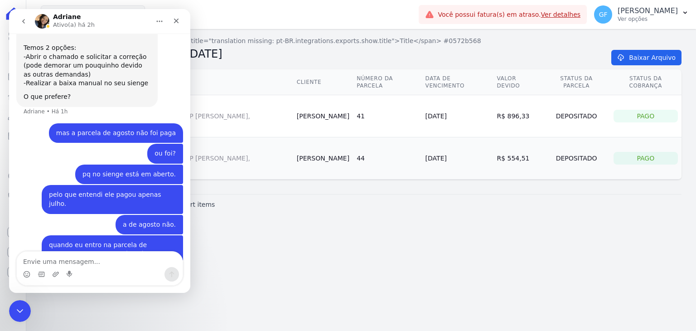
scroll to position [6526, 0]
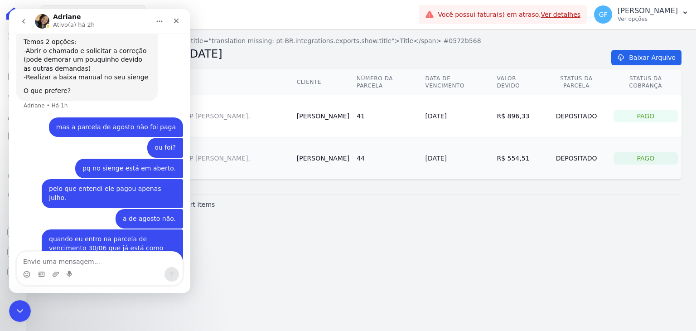
click at [108, 261] on textarea "Envie uma mensagem..." at bounding box center [100, 259] width 166 height 15
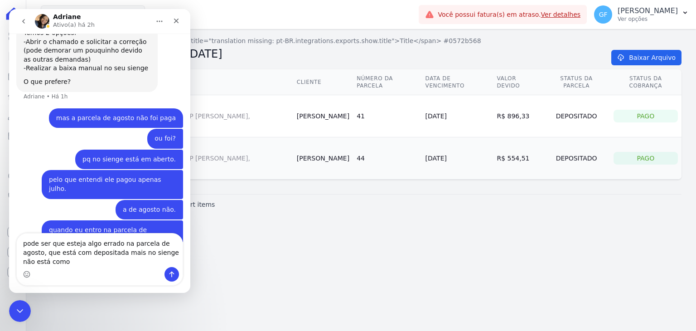
scroll to position [6544, 0]
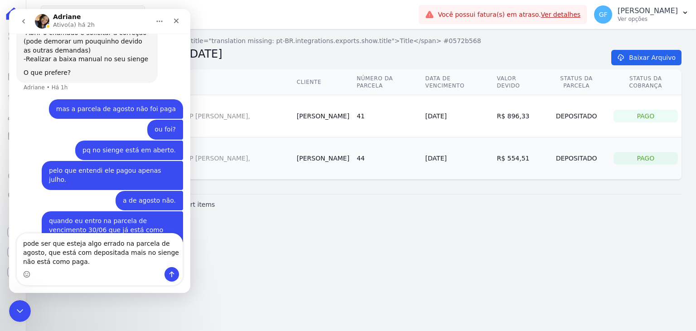
type textarea "pode ser que esteja algo errado na parcela de agosto, que está com depositada m…"
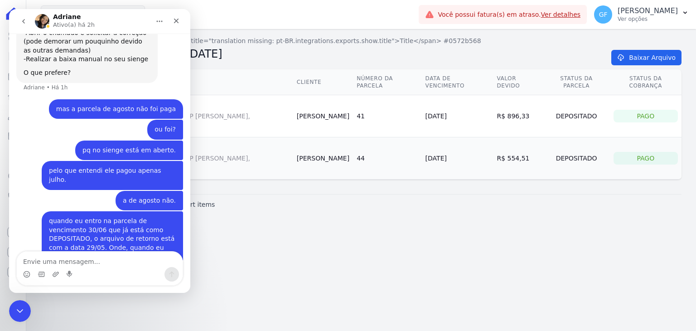
scroll to position [6565, 0]
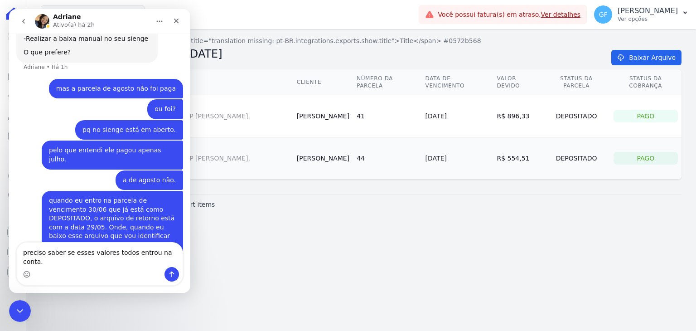
type textarea "preciso saber se esses valores todos entrou na conta."
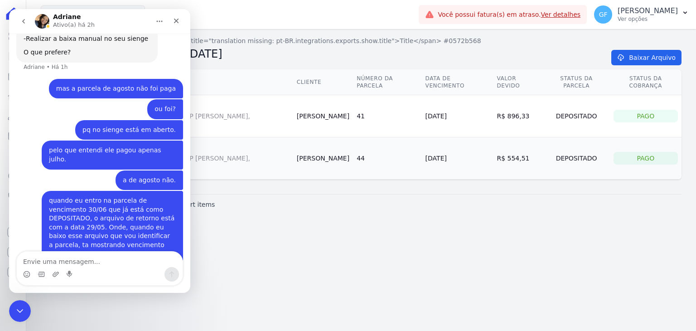
scroll to position [6594, 0]
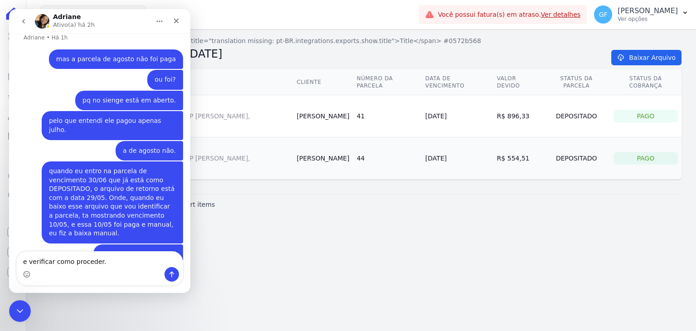
type textarea "e verificar como proceder."
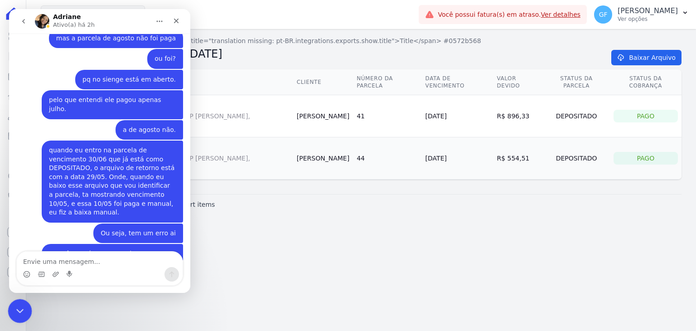
click at [13, 303] on div "Encerramento do Messenger da Intercom" at bounding box center [19, 310] width 22 height 22
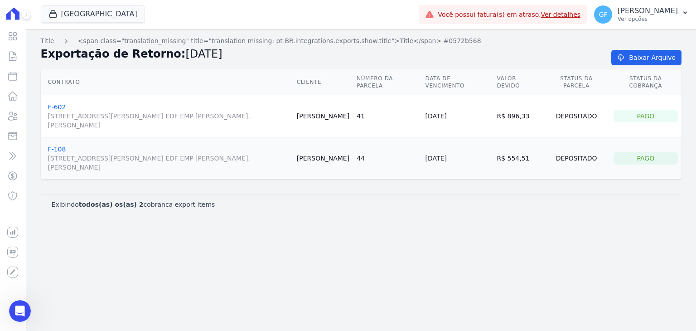
scroll to position [4926, 0]
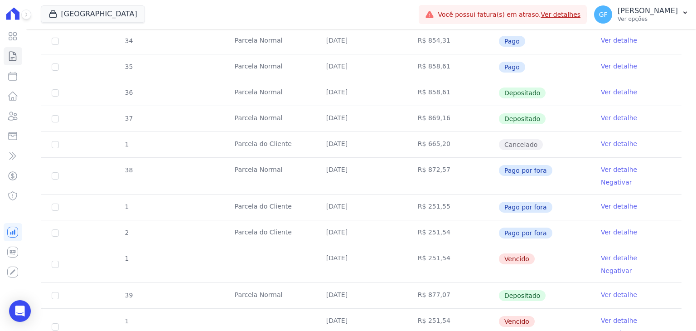
scroll to position [317, 0]
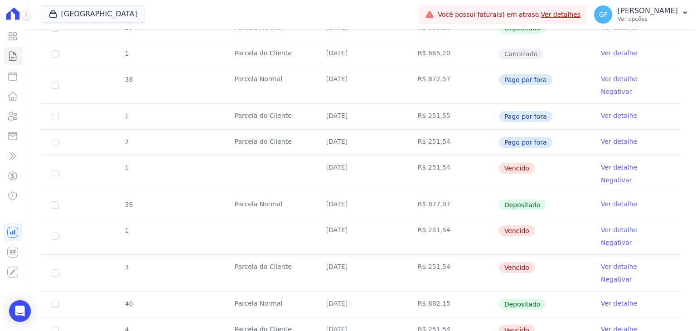
click at [407, 192] on td "R$ 877,07" at bounding box center [453, 204] width 92 height 25
drag, startPoint x: 319, startPoint y: 176, endPoint x: 543, endPoint y: 185, distance: 224.5
click at [543, 192] on tr "39 Parcela Normal 30/06/2025 R$ 877,07 Depositado Ver detalhe" at bounding box center [361, 205] width 641 height 26
click at [564, 192] on td "Depositado" at bounding box center [545, 204] width 92 height 25
drag, startPoint x: 323, startPoint y: 178, endPoint x: 546, endPoint y: 178, distance: 223.0
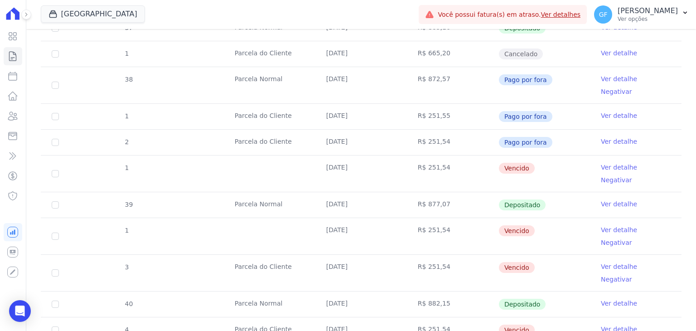
click at [546, 192] on tr "39 Parcela Normal 30/06/2025 R$ 877,07 Depositado Ver detalhe" at bounding box center [361, 205] width 641 height 26
drag, startPoint x: 329, startPoint y: 258, endPoint x: 585, endPoint y: 257, distance: 255.2
click at [585, 291] on tr "40 Parcela Normal 30/07/2025 R$ 882,15 Depositado Ver detalhe" at bounding box center [361, 304] width 641 height 26
click at [567, 291] on td "Depositado" at bounding box center [545, 303] width 92 height 25
click at [608, 299] on link "Ver detalhe" at bounding box center [619, 303] width 36 height 9
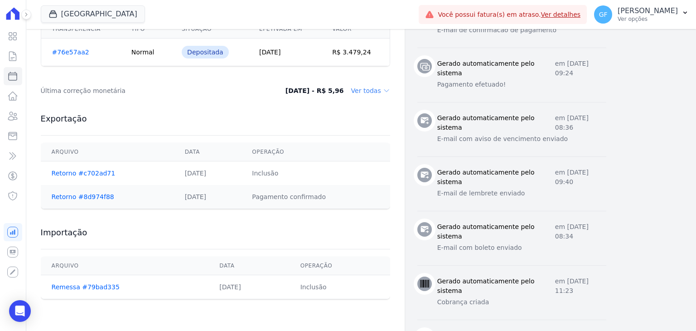
scroll to position [408, 0]
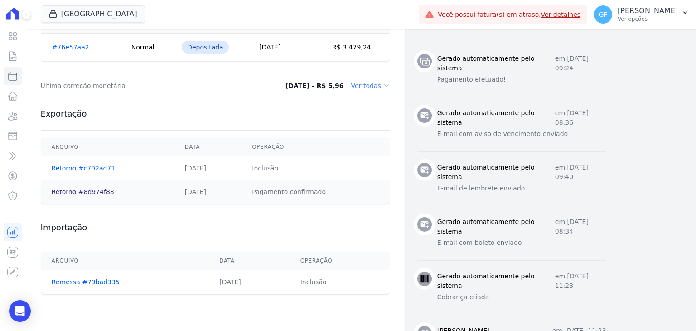
click at [92, 188] on link "Retorno #8d974f88" at bounding box center [83, 191] width 63 height 7
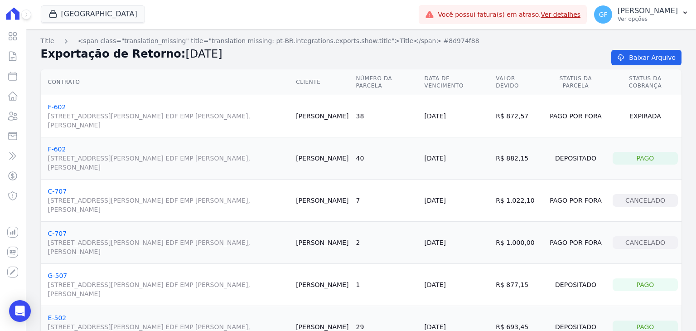
drag, startPoint x: 321, startPoint y: 116, endPoint x: 672, endPoint y: 168, distance: 354.6
click at [672, 168] on tbody "F-602 Avenida Engenheiro Domingos Ferreira, 2589, SALA 202 EDF EMP ALEXANDRE CA…" at bounding box center [361, 221] width 641 height 253
click at [421, 126] on td "38" at bounding box center [386, 116] width 68 height 42
drag, startPoint x: 192, startPoint y: 55, endPoint x: 216, endPoint y: 55, distance: 24.0
click at [216, 55] on h2 "Exportação de Retorno: 04/07/2025" at bounding box center [319, 54] width 557 height 16
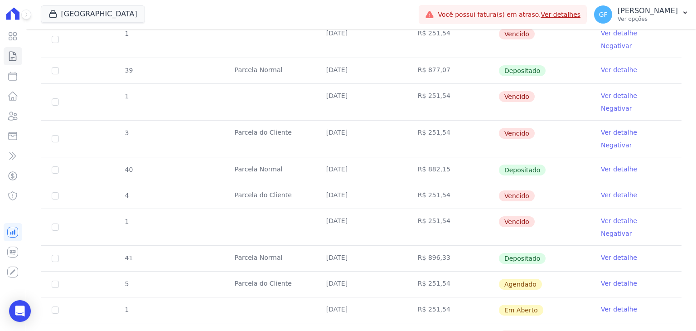
scroll to position [453, 0]
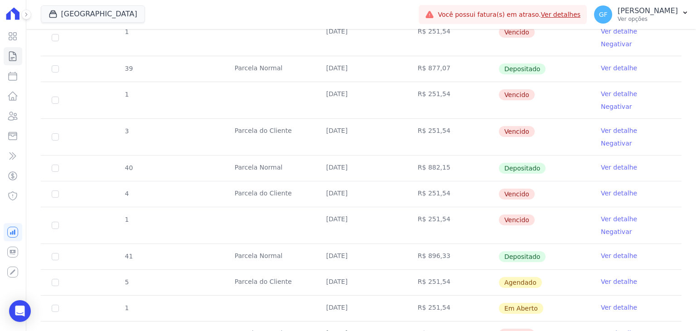
drag, startPoint x: 224, startPoint y: 195, endPoint x: 555, endPoint y: 195, distance: 330.8
click at [555, 243] on tr "41 Parcela Normal 30/08/2025 R$ 896,33 Depositado Ver detalhe" at bounding box center [361, 256] width 641 height 26
click at [576, 244] on td "Depositado" at bounding box center [545, 256] width 92 height 25
click at [610, 251] on link "Ver detalhe" at bounding box center [619, 255] width 36 height 9
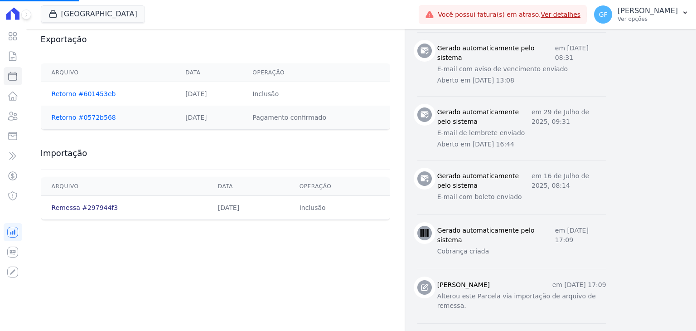
scroll to position [499, 0]
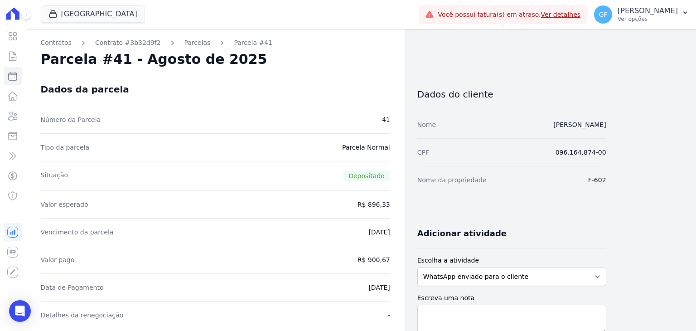
click at [73, 97] on div "Dados da parcela" at bounding box center [215, 89] width 349 height 33
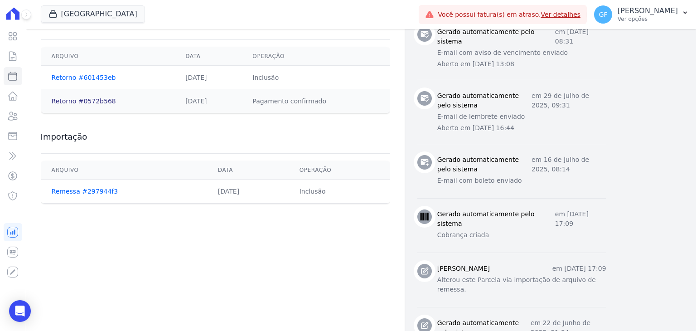
click at [89, 102] on link "Retorno #0572b568" at bounding box center [84, 100] width 64 height 7
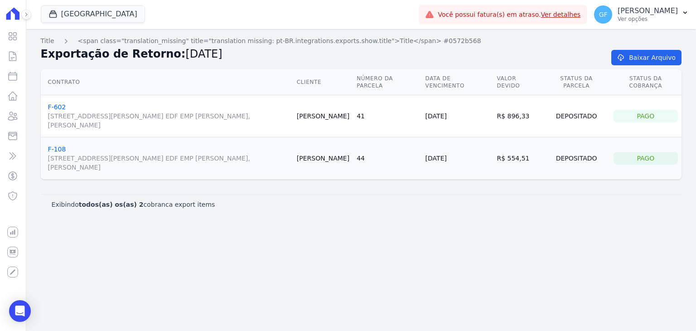
click at [245, 181] on div "Contrato Cliente Número da Parcela Data de Vencimento Valor devido Status da Pa…" at bounding box center [361, 124] width 670 height 117
drag, startPoint x: 164, startPoint y: 55, endPoint x: 239, endPoint y: 64, distance: 76.2
click at [194, 55] on span "03/08/2025" at bounding box center [203, 54] width 37 height 13
drag, startPoint x: 443, startPoint y: 82, endPoint x: 464, endPoint y: 98, distance: 26.5
click at [464, 95] on table "Contrato Cliente Número da Parcela Data de Vencimento Valor devido Status da Pa…" at bounding box center [361, 124] width 641 height 110
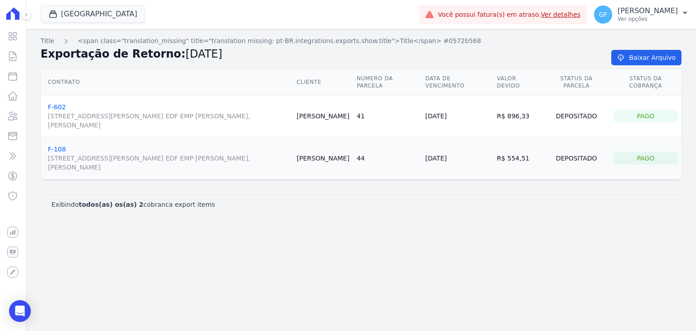
click at [462, 116] on td "[DATE]" at bounding box center [458, 116] width 72 height 42
drag, startPoint x: 435, startPoint y: 116, endPoint x: 482, endPoint y: 116, distance: 46.7
click at [482, 116] on tr "F-602 Avenida Engenheiro Domingos Ferreira, 2589, SALA 202 EDF EMP ALEXANDRE CA…" at bounding box center [361, 116] width 641 height 42
click at [482, 116] on td "[DATE]" at bounding box center [458, 116] width 72 height 42
click at [513, 109] on td "R$ 896,33" at bounding box center [518, 116] width 50 height 42
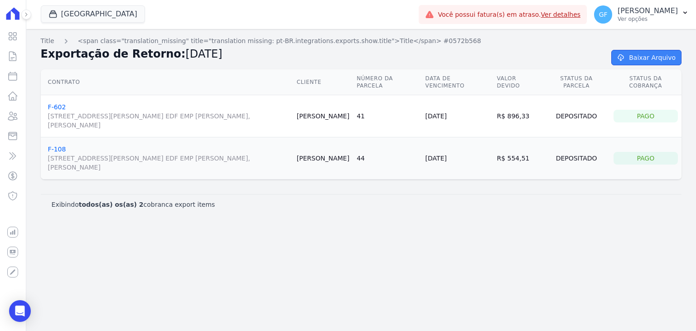
click at [653, 60] on link "Baixar Arquivo" at bounding box center [646, 57] width 70 height 15
click at [491, 264] on div "Title <span class="translation_missing" title="translation missing: pt-BR.integ…" at bounding box center [361, 180] width 670 height 302
click at [18, 319] on div "Open Intercom Messenger" at bounding box center [20, 311] width 24 height 24
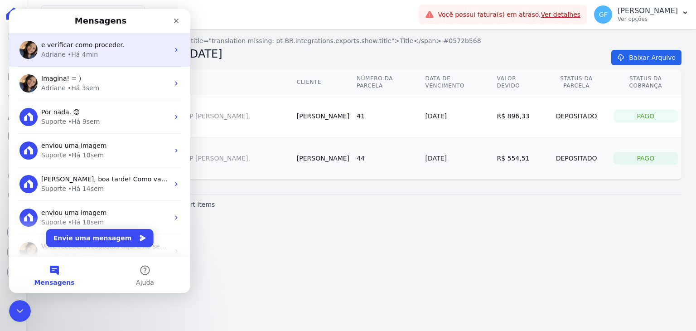
click at [59, 53] on div "Adriane" at bounding box center [53, 55] width 24 height 10
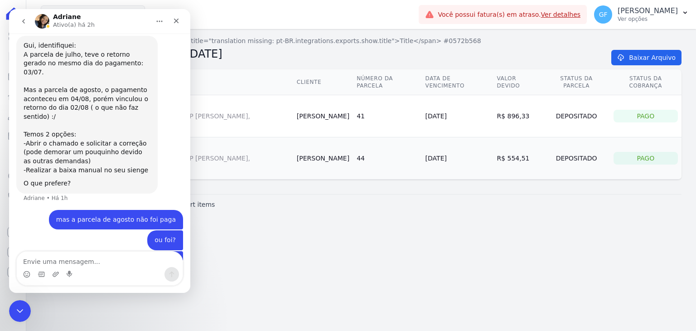
scroll to position [6341, 0]
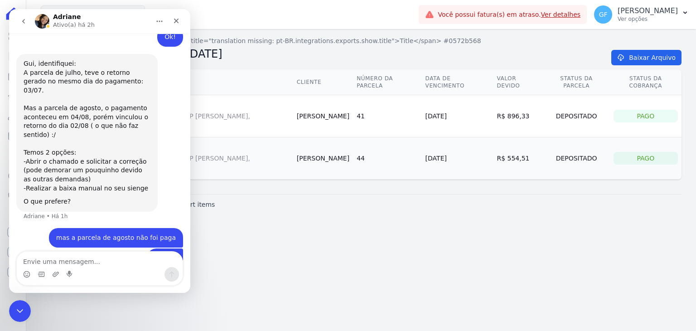
click at [189, 257] on div "Messenger da Intercom" at bounding box center [99, 268] width 181 height 34
click at [187, 257] on div "Messenger da Intercom" at bounding box center [99, 268] width 181 height 34
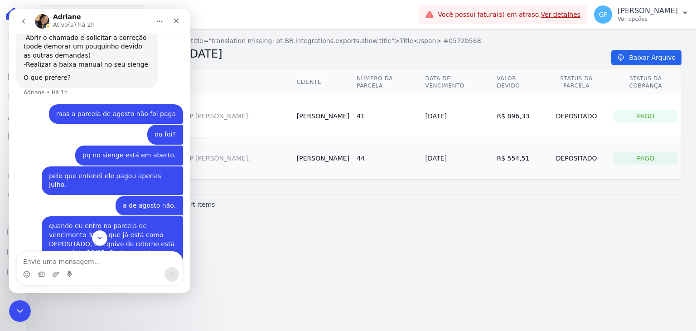
scroll to position [6477, 0]
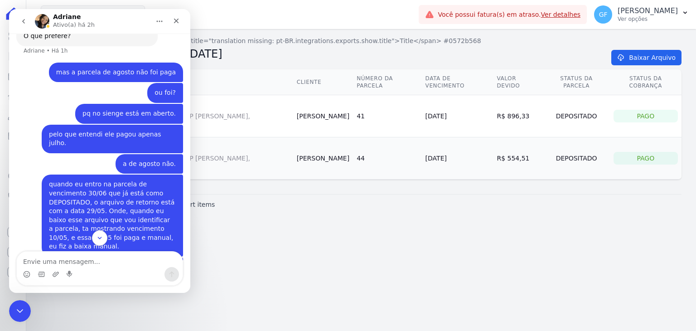
scroll to position [6522, 0]
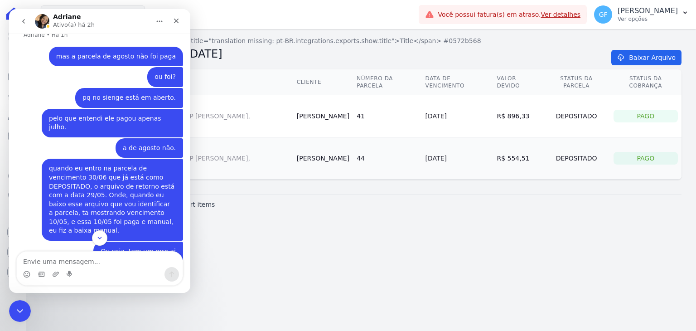
click at [105, 318] on img "Guilherme diz…" at bounding box center [114, 335] width 121 height 34
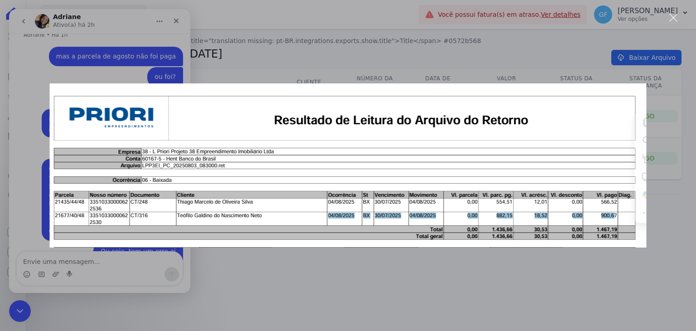
scroll to position [0, 0]
click at [89, 67] on div "Messenger da Intercom" at bounding box center [348, 165] width 696 height 331
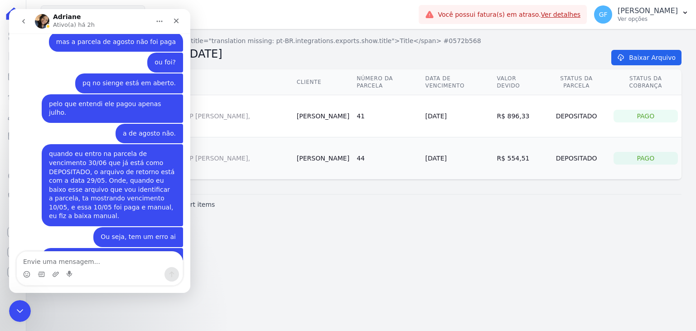
scroll to position [6540, 0]
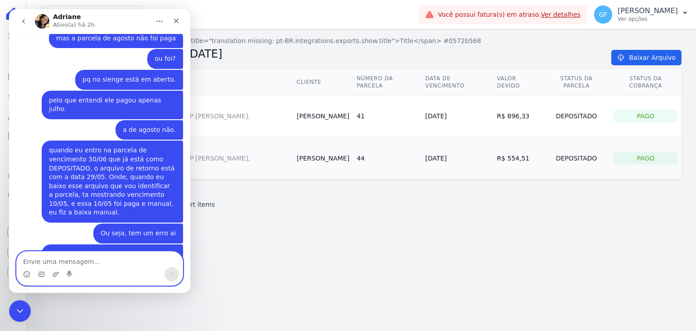
click at [83, 265] on textarea "Envie uma mensagem..." at bounding box center [100, 259] width 166 height 15
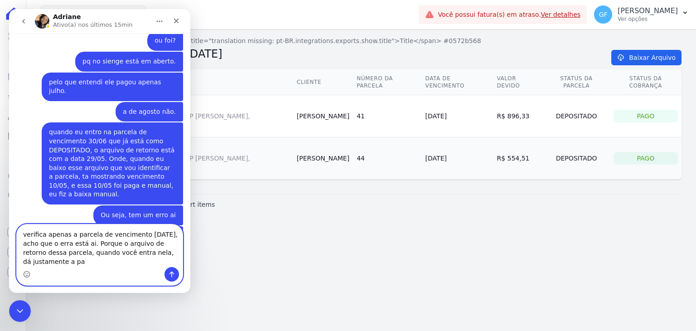
scroll to position [6567, 0]
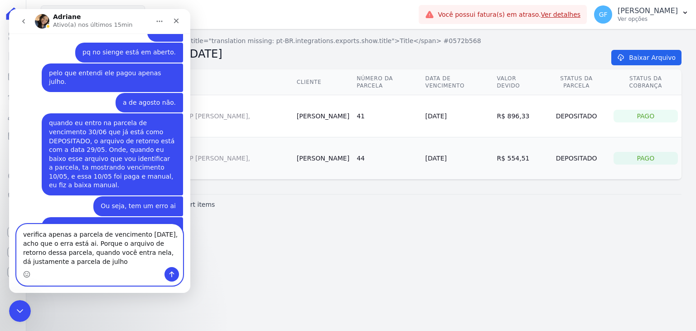
type textarea "verifica apenas a parcela de vencimento [DATE], acho que o erra está ai. Porque…"
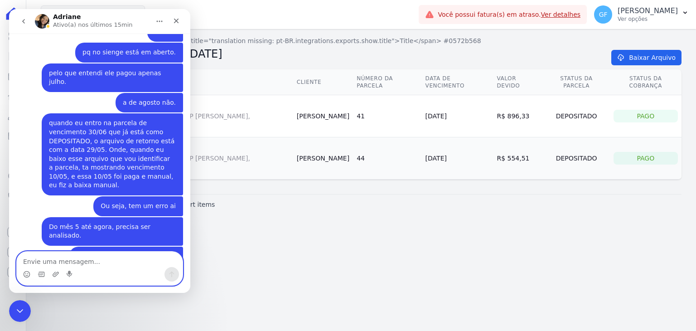
scroll to position [6596, 0]
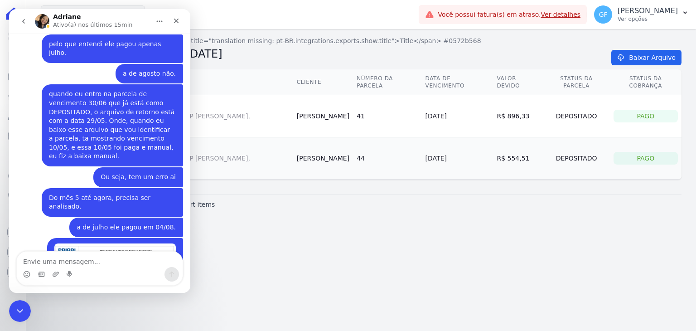
click at [461, 138] on td "[DATE]" at bounding box center [458, 158] width 72 height 42
drag, startPoint x: 15, startPoint y: 303, endPoint x: 121, endPoint y: 567, distance: 285.1
click at [15, 302] on div "Encerramento do Messenger da Intercom" at bounding box center [19, 310] width 22 height 22
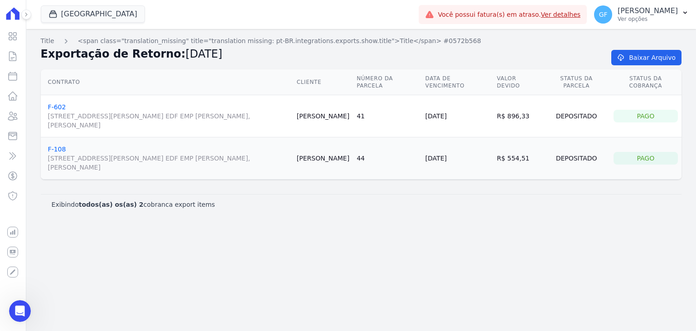
scroll to position [6617, 0]
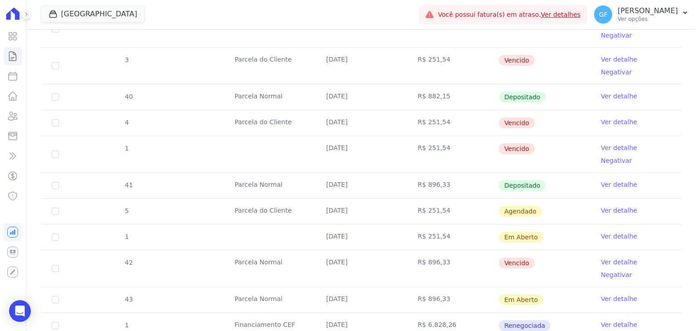
scroll to position [453, 0]
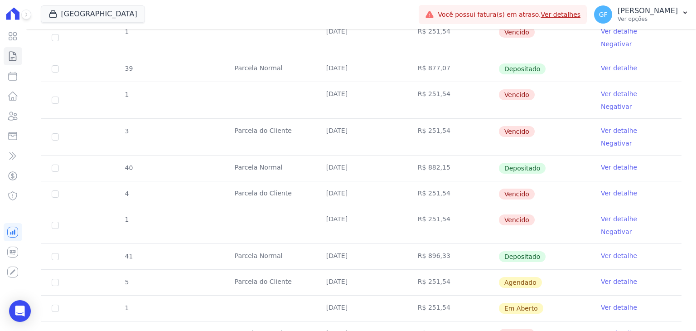
click at [607, 251] on link "Ver detalhe" at bounding box center [619, 255] width 36 height 9
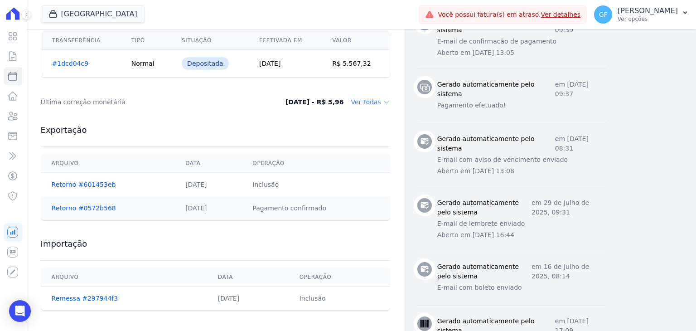
scroll to position [408, 0]
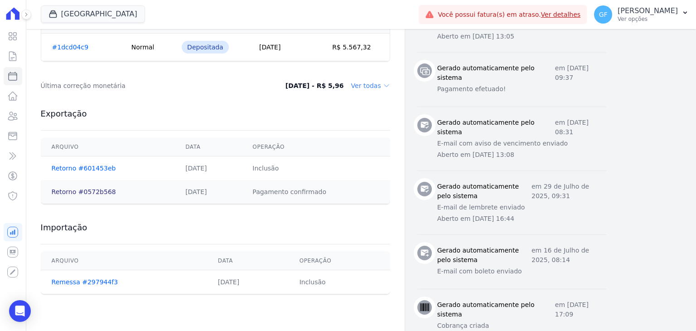
click at [94, 190] on link "Retorno #0572b568" at bounding box center [84, 191] width 64 height 7
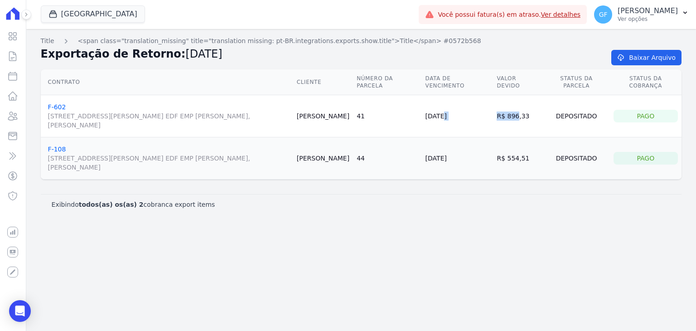
drag, startPoint x: 445, startPoint y: 116, endPoint x: 512, endPoint y: 118, distance: 67.6
click at [512, 118] on tr "F-602 Avenida Engenheiro Domingos Ferreira, 2589, SALA 202 EDF EMP ALEXANDRE CA…" at bounding box center [361, 116] width 641 height 42
click at [543, 139] on td "R$ 554,51" at bounding box center [518, 158] width 50 height 42
click at [644, 62] on link "Baixar Arquivo" at bounding box center [646, 57] width 70 height 15
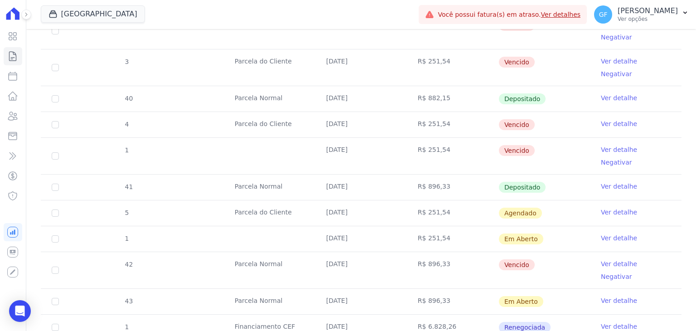
scroll to position [544, 0]
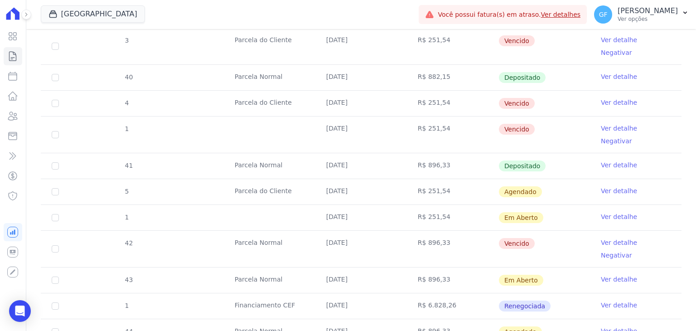
drag, startPoint x: 241, startPoint y: 109, endPoint x: 564, endPoint y: 108, distance: 322.7
click at [564, 153] on tr "41 Parcela Normal 30/08/2025 R$ 896,33 Depositado Ver detalhe" at bounding box center [361, 166] width 641 height 26
click at [559, 153] on td "Depositado" at bounding box center [545, 165] width 92 height 25
drag, startPoint x: 122, startPoint y: 107, endPoint x: 561, endPoint y: 115, distance: 439.2
click at [561, 153] on tr "41 Parcela Normal 30/08/2025 R$ 896,33 Depositado Ver detalhe" at bounding box center [361, 166] width 641 height 26
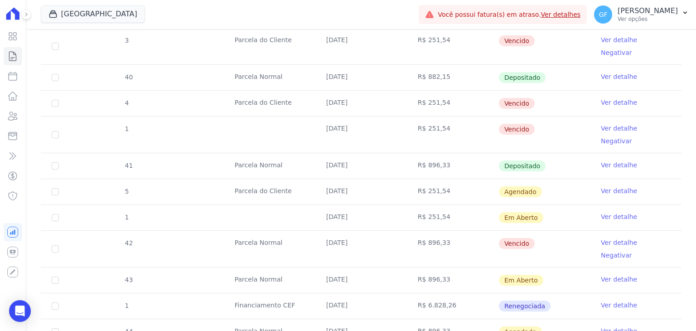
click at [569, 153] on td "Depositado" at bounding box center [545, 165] width 92 height 25
click at [604, 160] on link "Ver detalhe" at bounding box center [619, 164] width 36 height 9
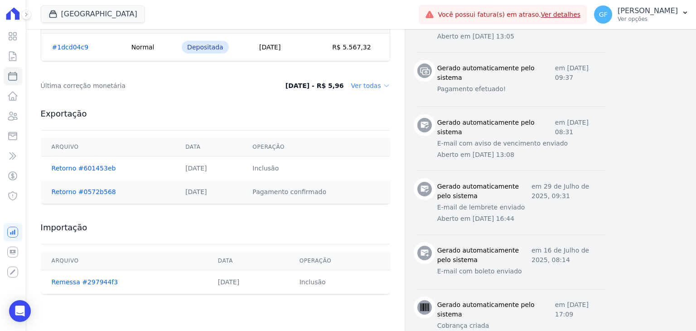
scroll to position [453, 0]
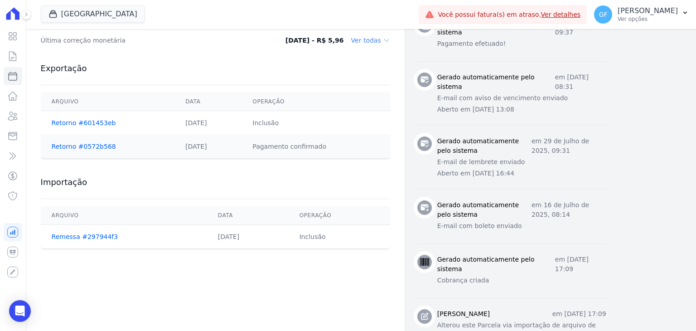
click at [85, 164] on div "Exportação Arquivo Data Operação Retorno #601453eb 02/07/2025 Inclusão Retorno …" at bounding box center [215, 111] width 349 height 114
click at [85, 147] on link "Retorno #0572b568" at bounding box center [84, 146] width 64 height 7
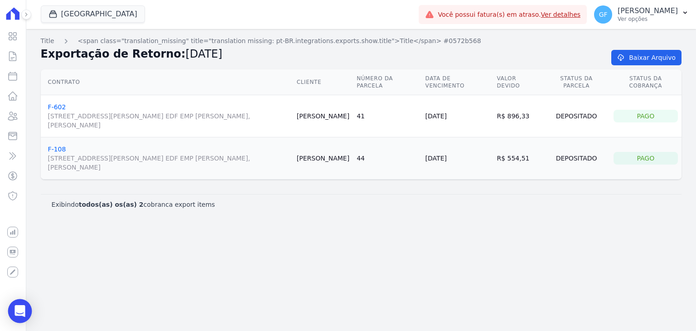
click at [20, 310] on icon "Open Intercom Messenger" at bounding box center [20, 311] width 10 height 12
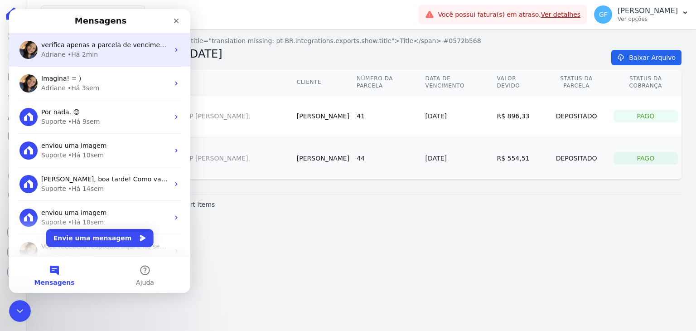
click at [132, 47] on span "verifica apenas a parcela de vencimento [DATE], acho que o erra está ai. Porque…" at bounding box center [320, 44] width 559 height 7
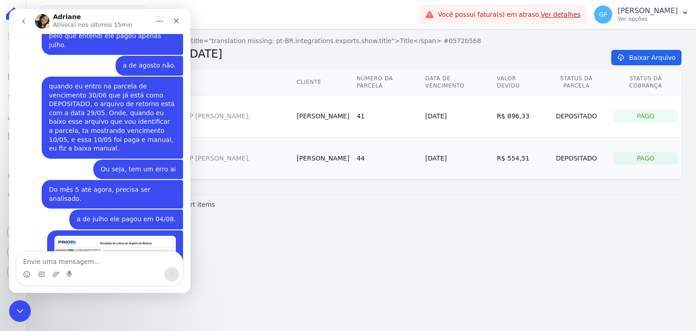
scroll to position [6551, 0]
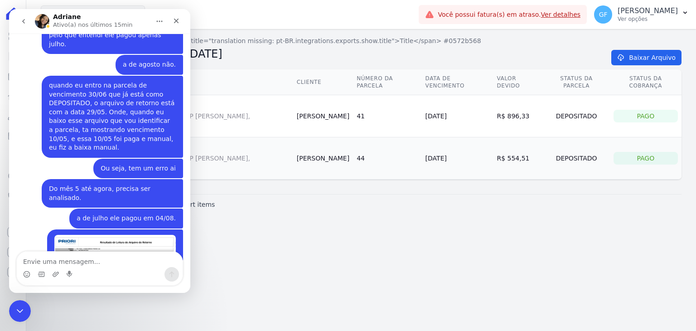
click at [73, 257] on textarea "Envie uma mensagem..." at bounding box center [100, 259] width 166 height 15
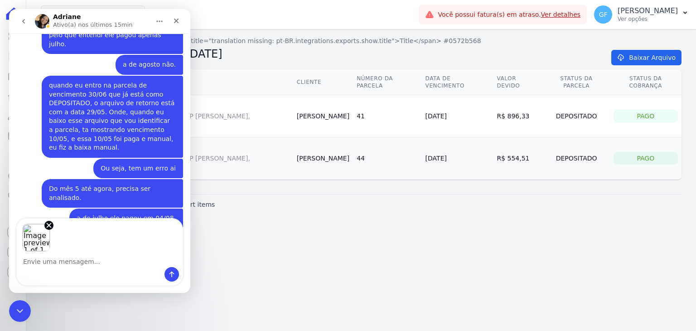
scroll to position [6585, 0]
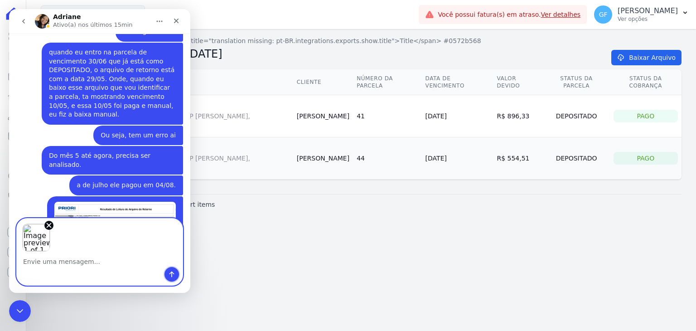
click at [172, 278] on button "Enviar uma mensagem" at bounding box center [172, 274] width 15 height 15
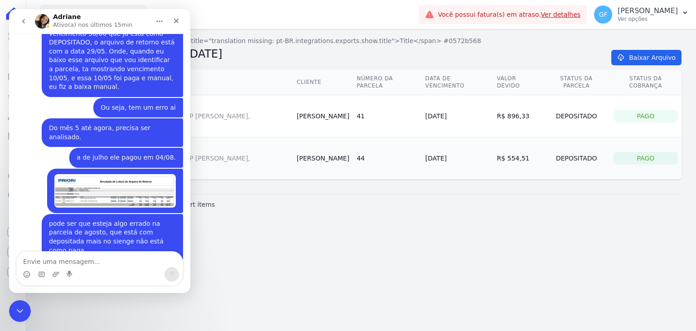
scroll to position [6613, 0]
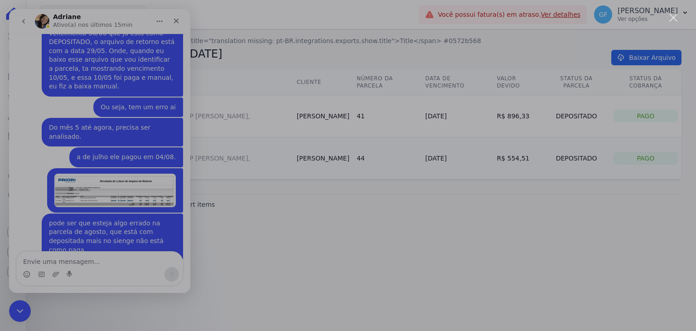
scroll to position [0, 0]
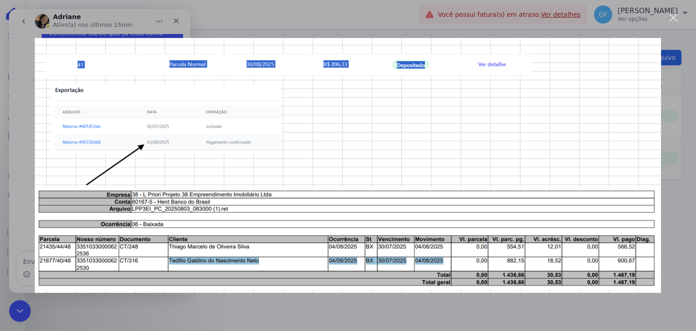
click at [24, 182] on div "Messenger da Intercom" at bounding box center [348, 165] width 696 height 331
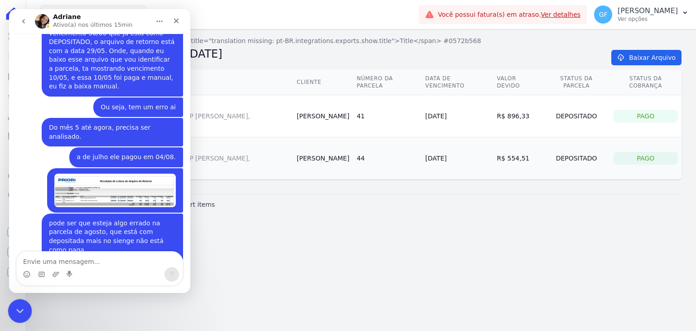
click at [22, 302] on div "Encerramento do Messenger da Intercom" at bounding box center [19, 310] width 22 height 22
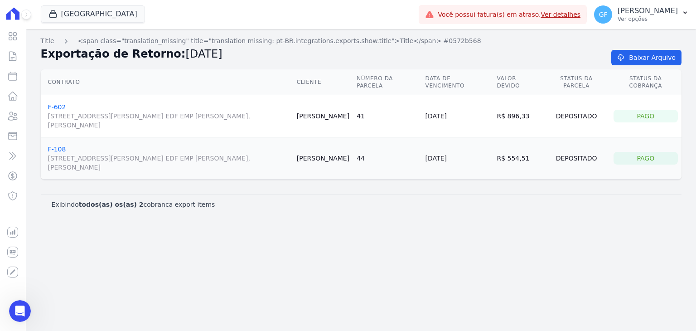
scroll to position [6613, 0]
click at [19, 34] on link "Visão Geral" at bounding box center [13, 36] width 19 height 18
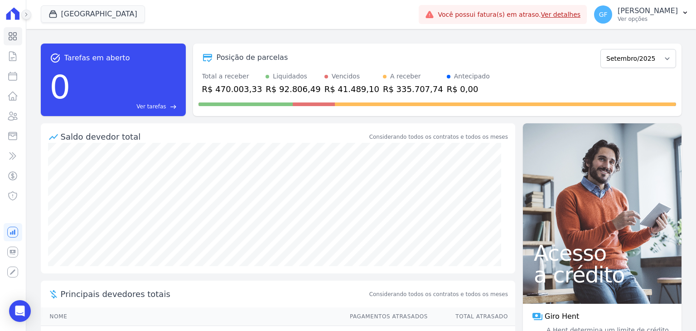
click at [29, 17] on icon at bounding box center [26, 14] width 5 height 5
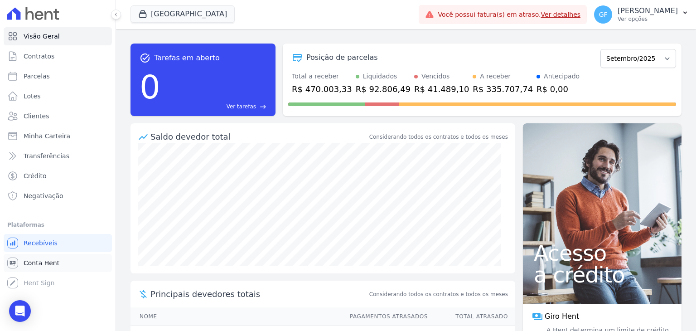
click at [40, 259] on span "Conta Hent" at bounding box center [42, 262] width 36 height 9
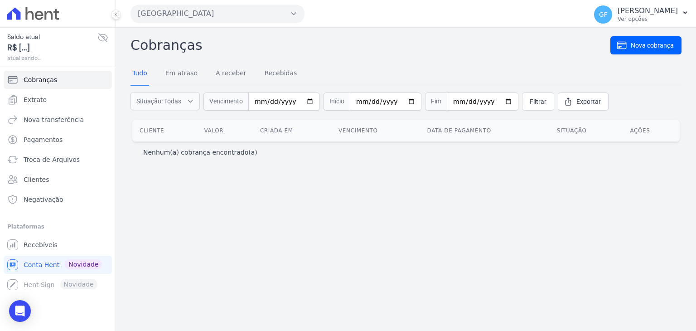
click at [107, 43] on div "Saldo atual R$ [...] atualizando..." at bounding box center [57, 47] width 101 height 30
click at [106, 39] on icon at bounding box center [102, 38] width 9 height 8
click at [106, 39] on icon at bounding box center [102, 37] width 9 height 7
click at [100, 36] on icon at bounding box center [102, 37] width 11 height 11
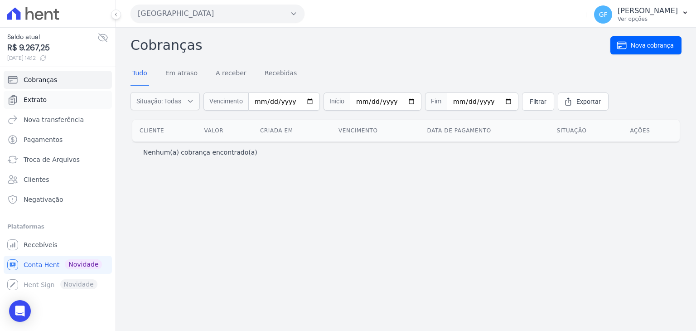
click at [44, 98] on span "Extrato" at bounding box center [35, 99] width 23 height 9
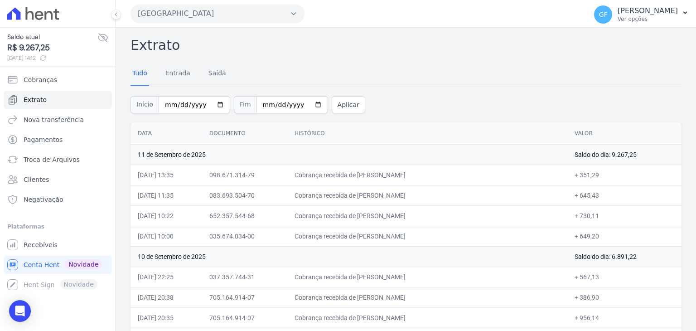
drag, startPoint x: 317, startPoint y: 173, endPoint x: 602, endPoint y: 179, distance: 284.7
click at [602, 179] on tr "11/09/2025, 13:35 098.671.314-79 Cobrança recebida de Wadson Bezerra da Silva +…" at bounding box center [406, 175] width 551 height 20
drag, startPoint x: 345, startPoint y: 195, endPoint x: 600, endPoint y: 199, distance: 254.7
click at [600, 199] on tr "11/09/2025, 11:35 083.693.504-70 Cobrança recebida de Tiago Emanuel Farias de L…" at bounding box center [406, 195] width 551 height 20
drag, startPoint x: 327, startPoint y: 215, endPoint x: 594, endPoint y: 234, distance: 268.1
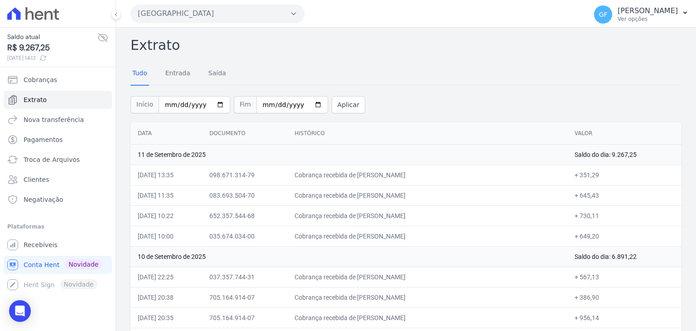
click at [637, 218] on td "+ 730,11" at bounding box center [624, 215] width 114 height 20
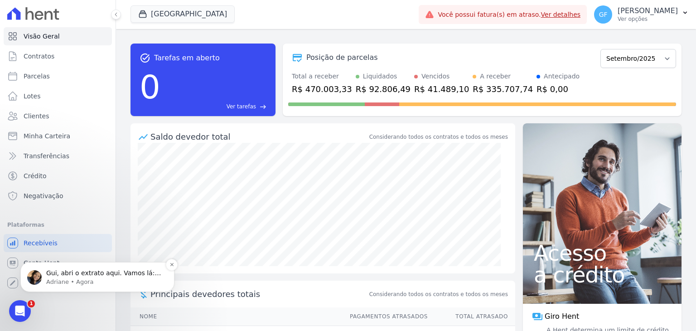
click at [82, 280] on p "Adriane • Agora" at bounding box center [104, 282] width 117 height 8
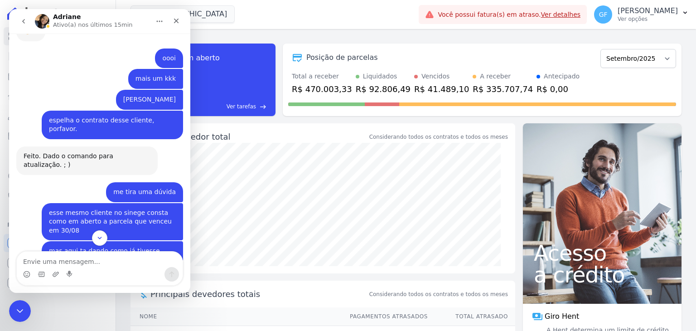
scroll to position [5435, 0]
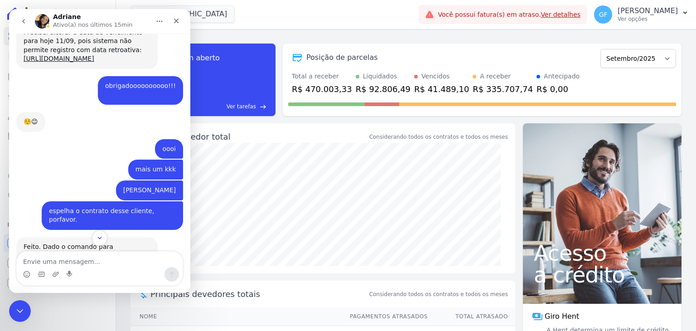
drag, startPoint x: 69, startPoint y: 109, endPoint x: 169, endPoint y: 107, distance: 99.3
click at [169, 186] on div "[PERSON_NAME]" at bounding box center [149, 190] width 53 height 9
copy div "[PERSON_NAME] do Nascimento Net"
click at [103, 235] on icon "Scroll to bottom" at bounding box center [100, 238] width 8 height 8
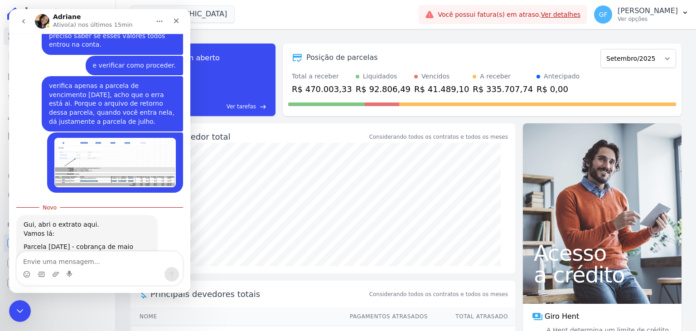
scroll to position [6749, 0]
drag, startPoint x: 24, startPoint y: 61, endPoint x: 70, endPoint y: 60, distance: 45.8
click at [70, 243] on div "Parcela [DATE] - cobrança de maio" at bounding box center [87, 247] width 127 height 9
click at [111, 243] on div "Parcela [DATE] - cobrança de maio" at bounding box center [87, 247] width 127 height 9
drag, startPoint x: 23, startPoint y: 62, endPoint x: 67, endPoint y: 62, distance: 44.0
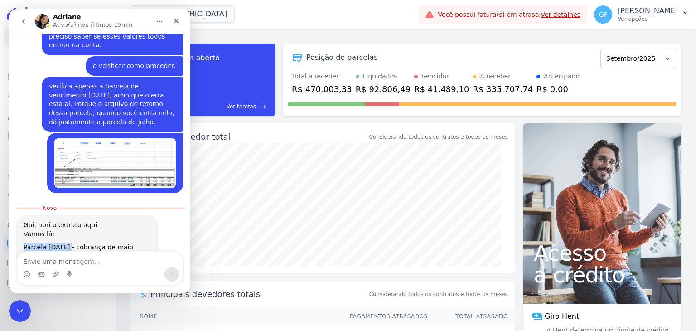
click at [67, 215] on div "Gui, abri o extrato aqui. Vamos lá: Parcela [DATE] - cobrança de maio Pago: R$ …" at bounding box center [86, 320] width 141 height 211
drag, startPoint x: 80, startPoint y: 60, endPoint x: 98, endPoint y: 64, distance: 18.0
click at [98, 243] on div "Parcela [DATE] - cobrança de maio" at bounding box center [87, 247] width 127 height 9
drag, startPoint x: 24, startPoint y: 62, endPoint x: 70, endPoint y: 69, distance: 46.8
click at [70, 221] on div "Gui, abri o extrato aqui. Vamos lá: Parcela [DATE] - cobrança de maio Pago: R$ …" at bounding box center [87, 321] width 127 height 200
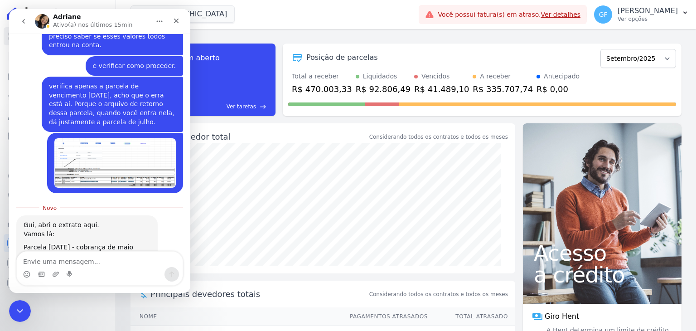
click at [94, 261] on div "Retorno: 28/05" at bounding box center [87, 265] width 127 height 9
drag, startPoint x: 51, startPoint y: 72, endPoint x: 67, endPoint y: 72, distance: 16.3
click at [67, 252] on div "Pago: R$ 892,06 em 28/05" at bounding box center [87, 256] width 127 height 9
drag, startPoint x: 51, startPoint y: 99, endPoint x: 70, endPoint y: 98, distance: 19.1
click at [69, 283] on div "Pago:R$ 895,49 em 03/07" at bounding box center [87, 287] width 127 height 9
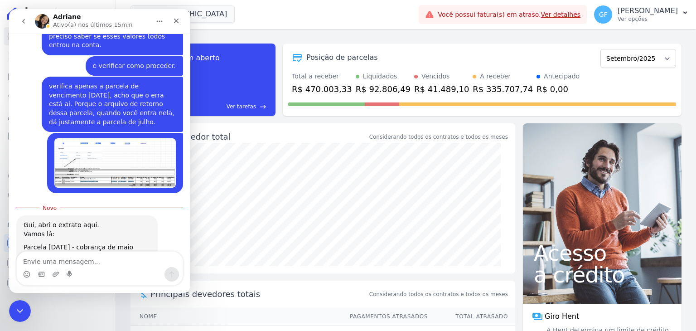
click at [97, 315] on div "Retorno: 02/08" at bounding box center [87, 332] width 127 height 9
drag, startPoint x: 51, startPoint y: 137, endPoint x: 76, endPoint y: 137, distance: 24.9
click at [76, 315] on div "Pago: R$882,15" at bounding box center [87, 323] width 127 height 9
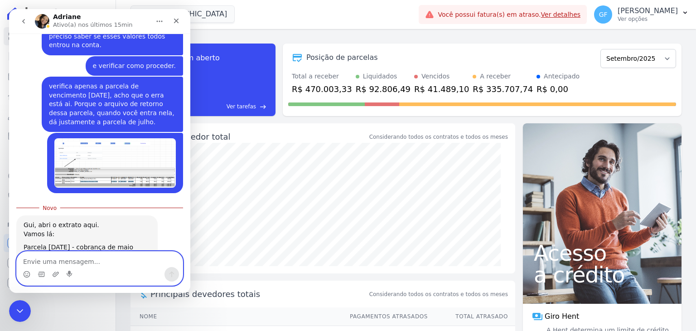
click at [53, 252] on textarea "Envie uma mensagem..." at bounding box center [100, 259] width 166 height 15
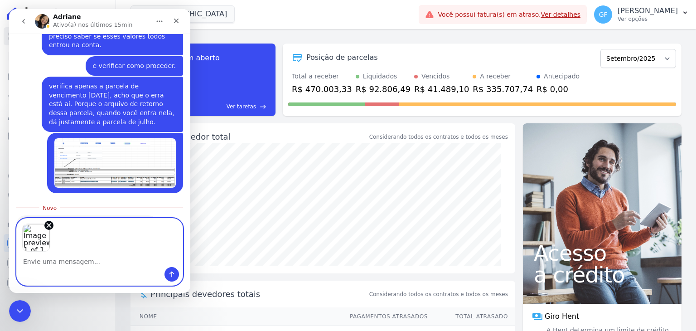
scroll to position [6783, 0]
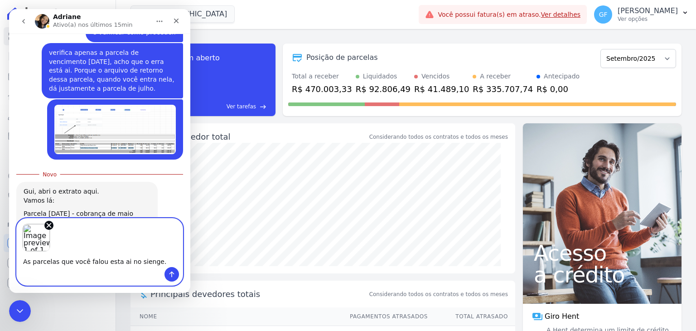
type textarea "As parcelas que você falou esta ai no sienge."
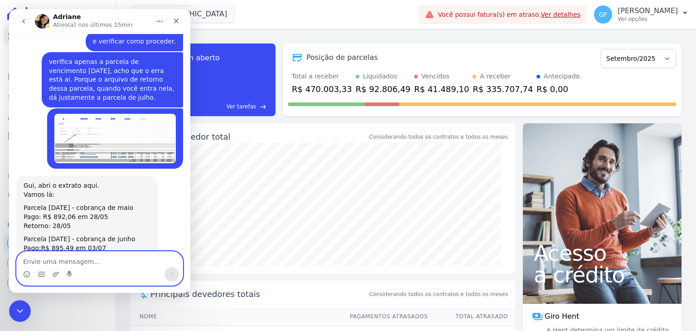
type textarea "a"
type textarea "mas de agosto não está paga, tá vendo? kkk"
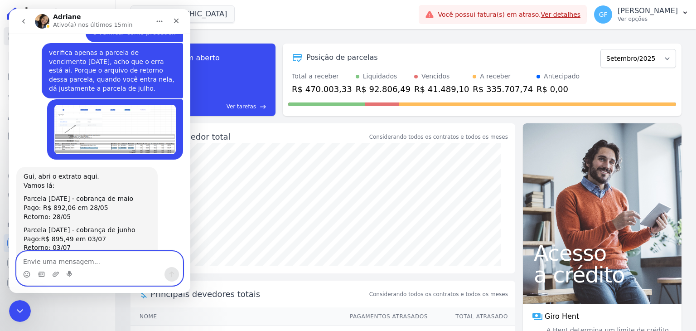
scroll to position [6794, 0]
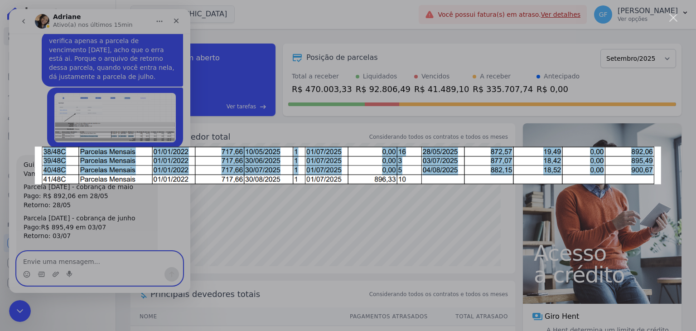
click at [112, 195] on div "Messenger da Intercom" at bounding box center [348, 165] width 696 height 331
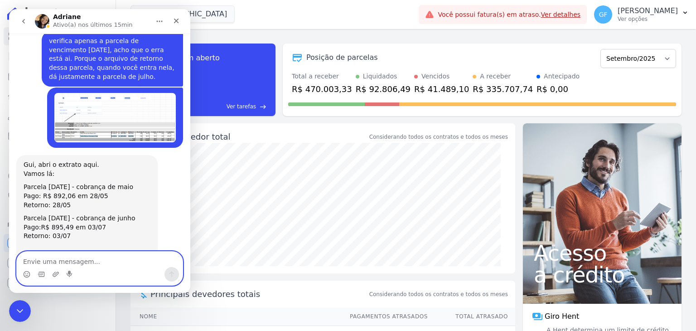
drag, startPoint x: 70, startPoint y: 88, endPoint x: 76, endPoint y: 88, distance: 5.9
click at [76, 267] on div "Retorno: 02/08" at bounding box center [87, 271] width 127 height 9
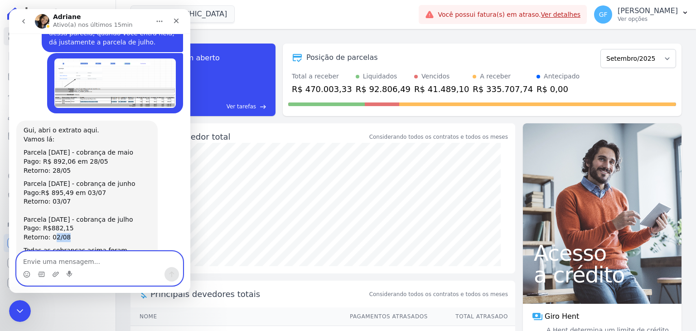
scroll to position [6829, 0]
click at [137, 246] on div "Todas as cobranças acima foram associadas às parcelas do mês seguinte. Observei…" at bounding box center [87, 263] width 127 height 35
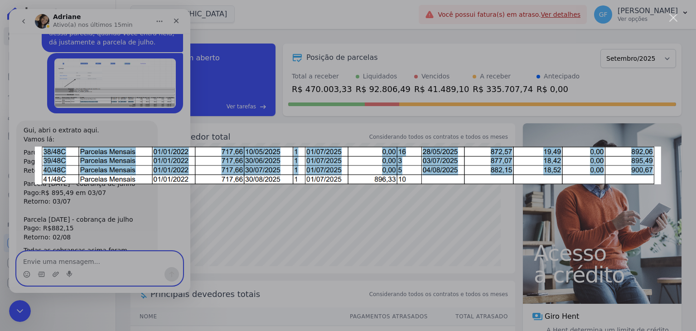
scroll to position [6794, 0]
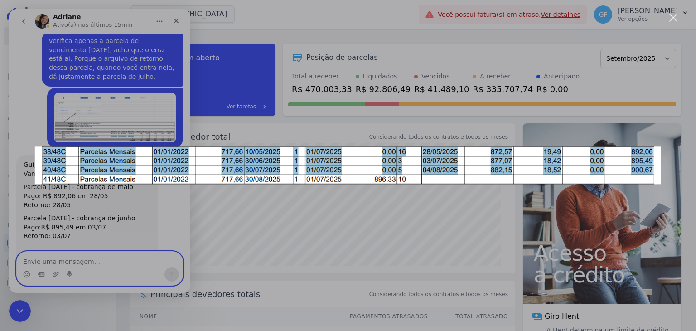
click at [141, 216] on div "Messenger da Intercom" at bounding box center [348, 165] width 696 height 331
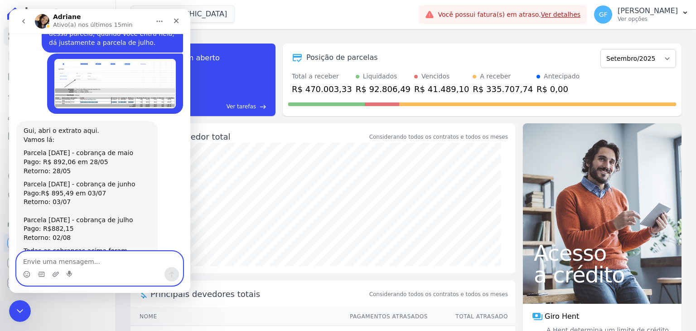
scroll to position [6851, 0]
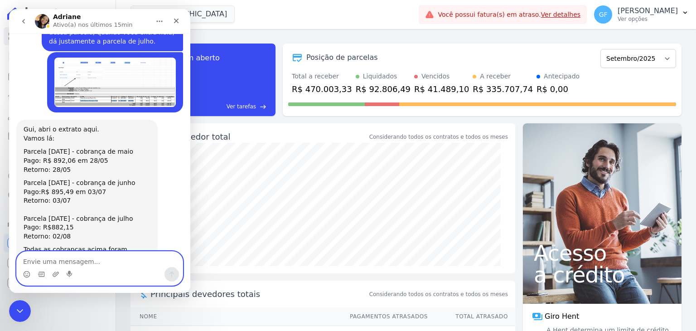
click at [87, 256] on textarea "Envie uma mensagem..." at bounding box center [100, 259] width 166 height 15
type textarea "então a gente precisa ajustar isso"
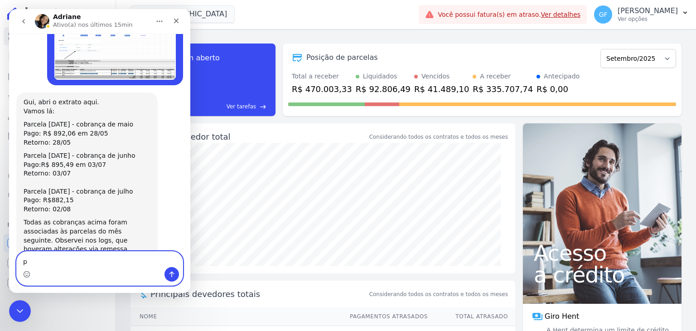
scroll to position [6878, 0]
type textarea "pra normalize a partir de setembro kkk"
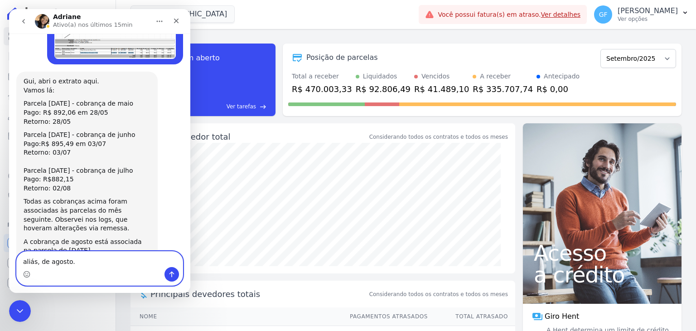
type textarea "aliás, de agosto."
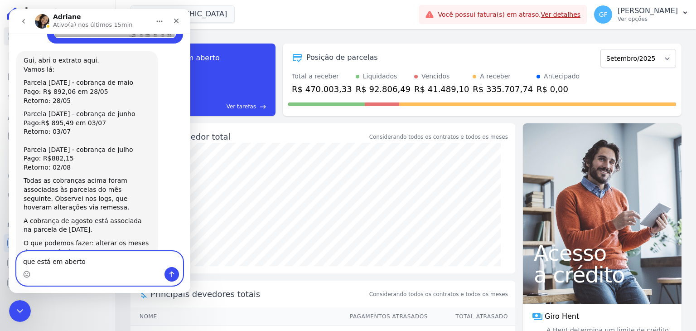
type textarea "que está em aberto"
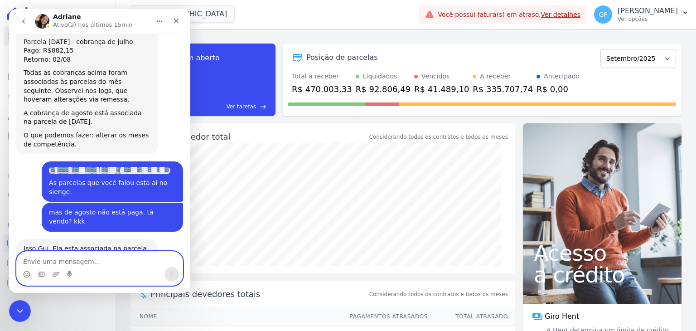
scroll to position [7050, 0]
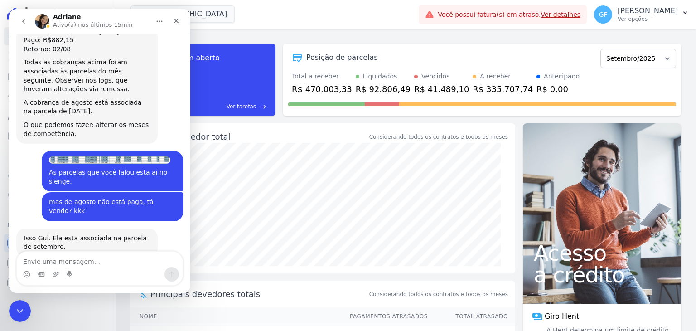
click at [99, 267] on div "Messenger da Intercom" at bounding box center [100, 274] width 166 height 15
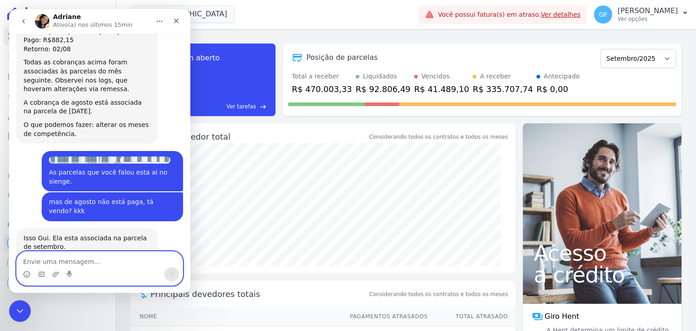
click at [99, 261] on textarea "Envie uma mensagem..." at bounding box center [100, 259] width 166 height 15
type textarea "mas a parcela de agosto não é esse valor."
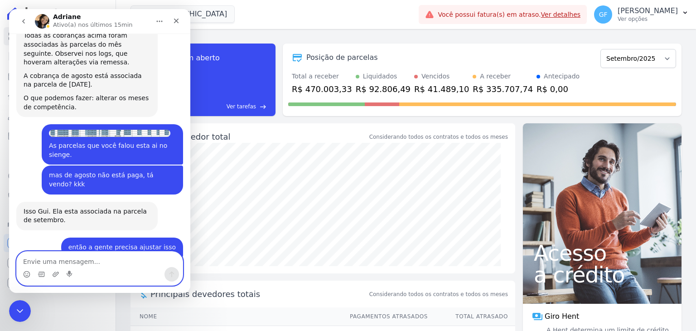
scroll to position [7086, 0]
type textarea "E"
paste textarea "896,33"
type textarea "R$ 896,33"
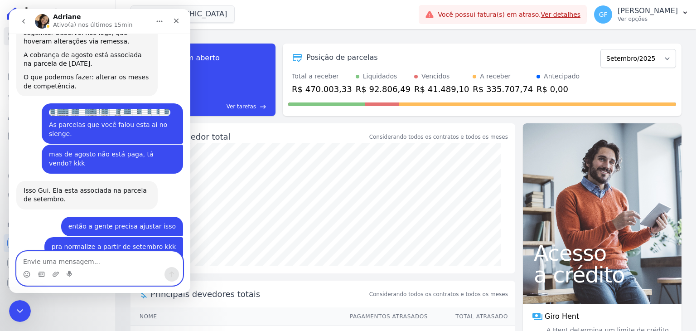
scroll to position [7141, 0]
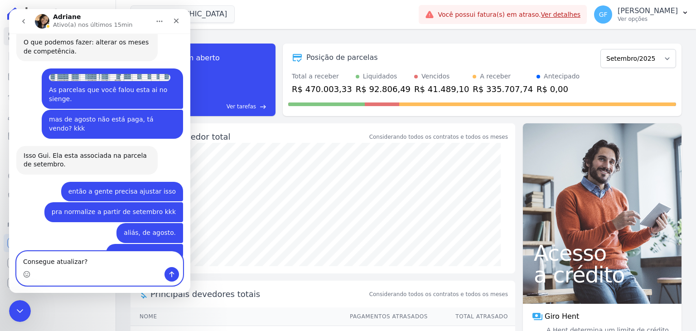
type textarea "Consegue atualizar?"
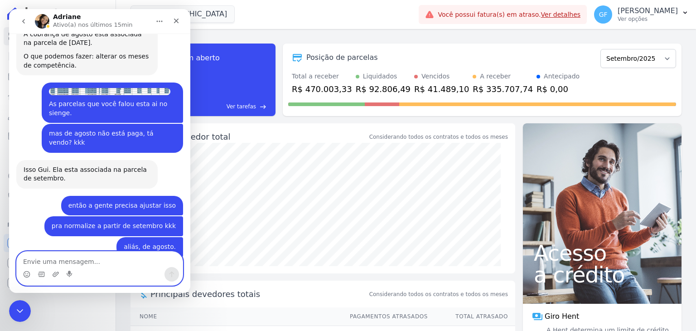
scroll to position [7162, 0]
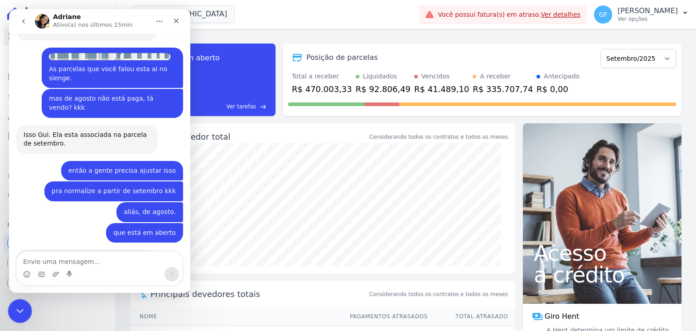
click at [19, 312] on icon "Encerramento do Messenger da Intercom" at bounding box center [18, 309] width 11 height 11
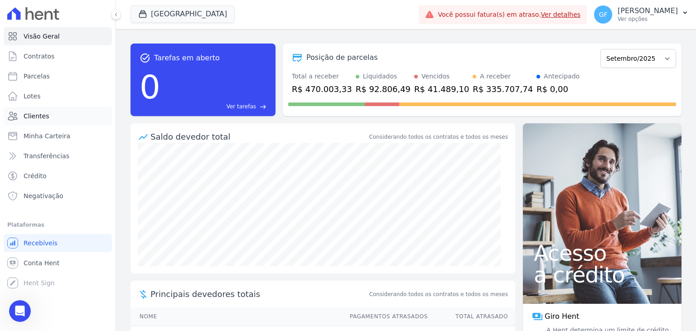
click at [32, 116] on span "Clientes" at bounding box center [36, 115] width 25 height 9
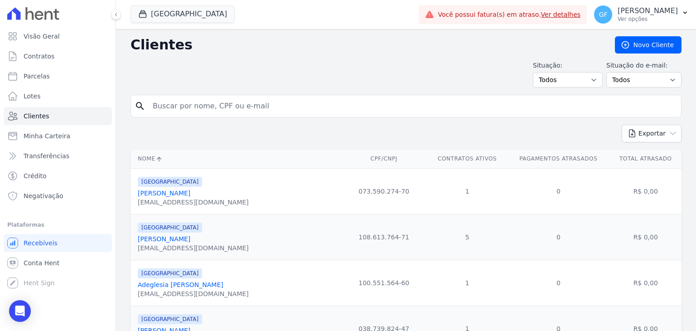
click at [214, 102] on input "search" at bounding box center [412, 106] width 530 height 18
paste input "[PERSON_NAME]"
type input "[PERSON_NAME]"
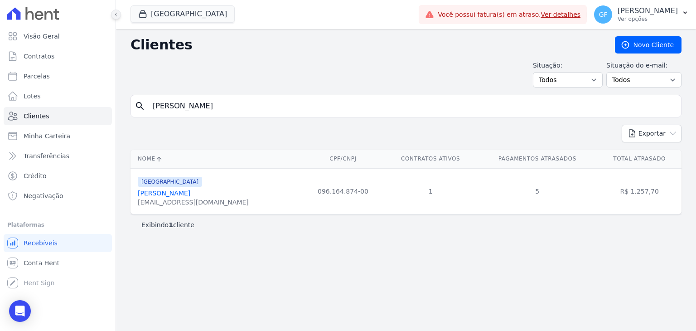
click at [113, 13] on icon at bounding box center [115, 14] width 5 height 5
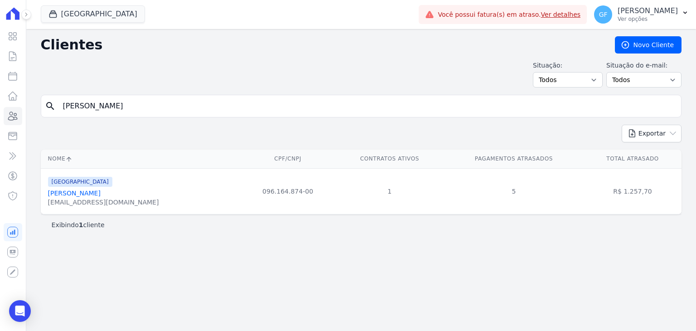
click at [98, 193] on link "[PERSON_NAME]" at bounding box center [74, 192] width 53 height 7
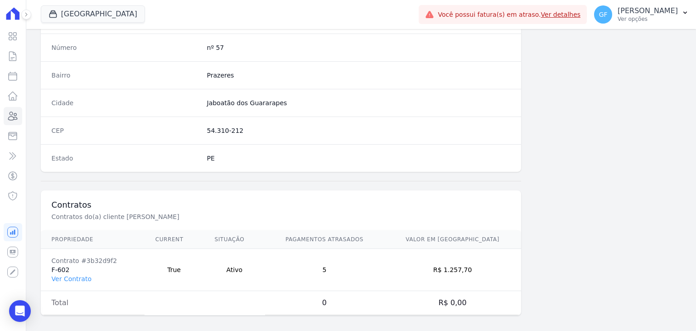
scroll to position [514, 0]
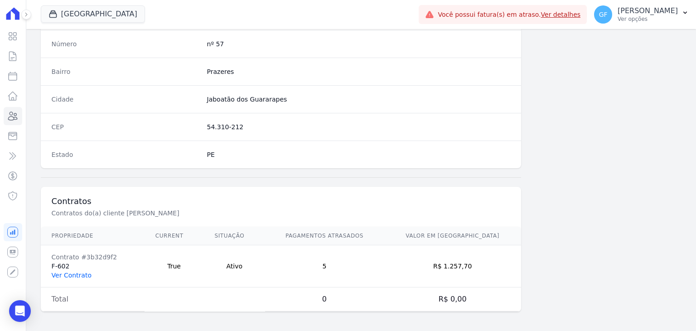
click at [78, 274] on link "Ver Contrato" at bounding box center [72, 274] width 40 height 7
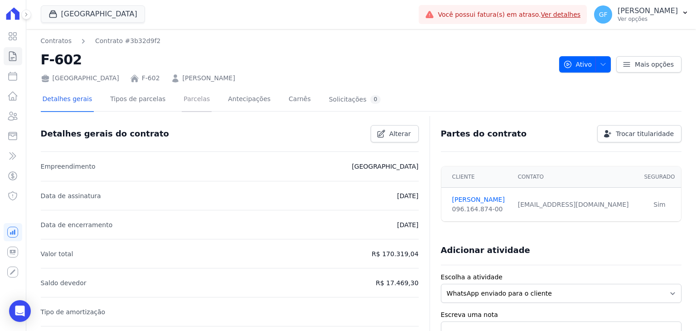
click at [191, 97] on link "Parcelas" at bounding box center [197, 100] width 30 height 24
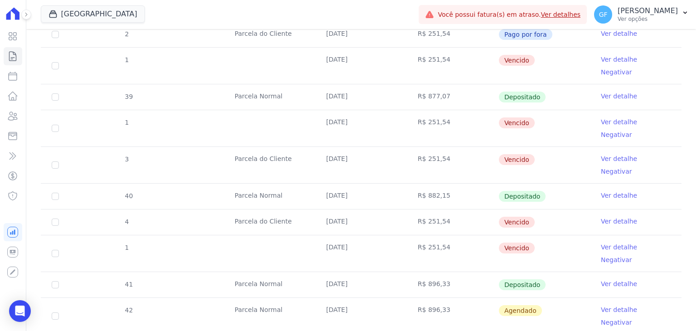
scroll to position [453, 0]
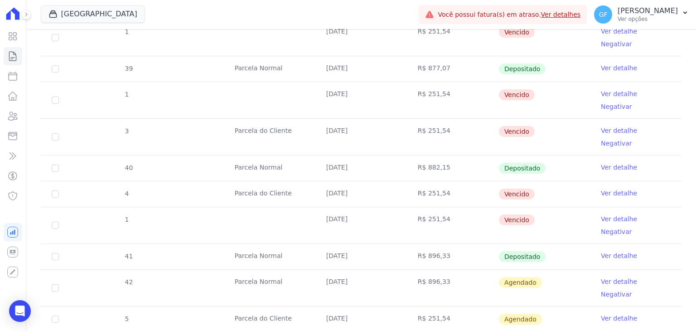
drag, startPoint x: 319, startPoint y: 203, endPoint x: 533, endPoint y: 254, distance: 220.0
click at [533, 254] on tbody "34 [GEOGRAPHIC_DATA] [DATE] R$ 854,31 Pago Ver detalhe 35 [GEOGRAPHIC_DATA] [DA…" at bounding box center [361, 144] width 641 height 685
drag, startPoint x: 319, startPoint y: 144, endPoint x: 540, endPoint y: 243, distance: 242.8
click at [540, 243] on tbody "34 [GEOGRAPHIC_DATA] [DATE] R$ 854,31 Pago Ver detalhe 35 [GEOGRAPHIC_DATA] [DA…" at bounding box center [361, 144] width 641 height 685
click at [18, 313] on icon "Open Intercom Messenger" at bounding box center [20, 311] width 12 height 12
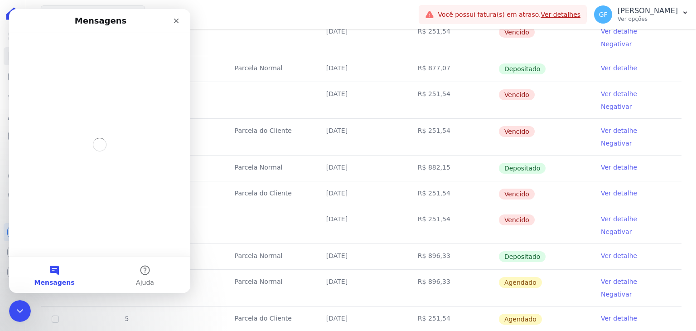
scroll to position [0, 0]
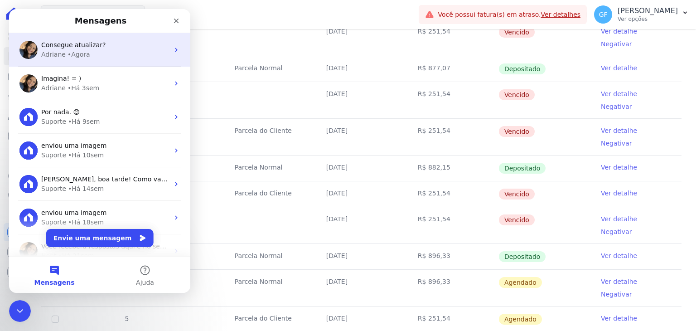
click at [53, 53] on div "Adriane" at bounding box center [53, 55] width 24 height 10
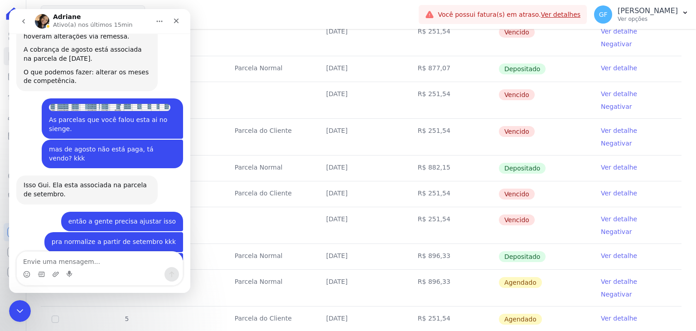
scroll to position [6702, 0]
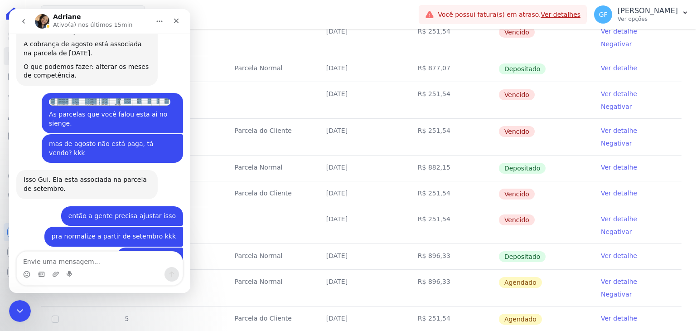
click at [69, 315] on div "boleto_Teó...-08-30.pdf" at bounding box center [69, 328] width 73 height 10
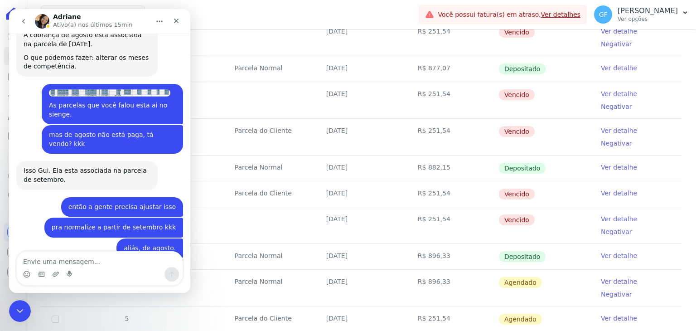
click at [108, 270] on div "Messenger da Intercom" at bounding box center [100, 274] width 166 height 15
click at [111, 263] on textarea "Envie uma mensagem..." at bounding box center [100, 259] width 166 height 15
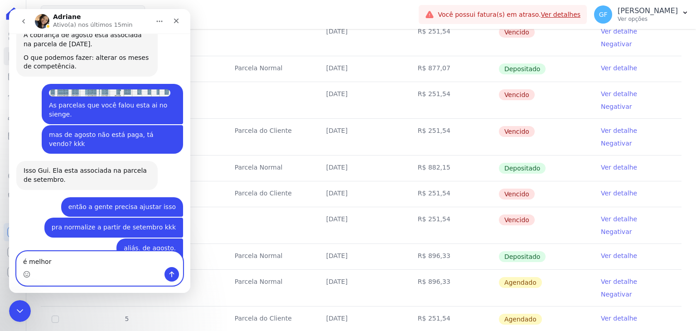
type textarea "é melhor"
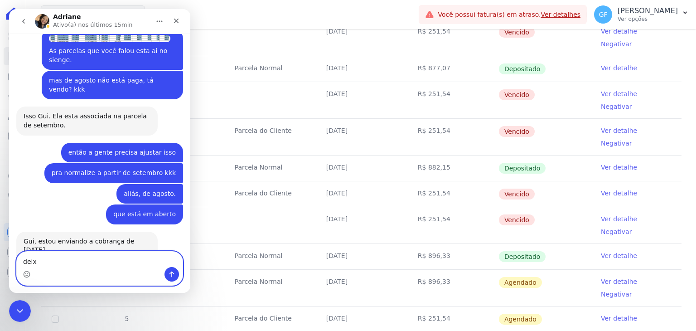
scroll to position [6767, 0]
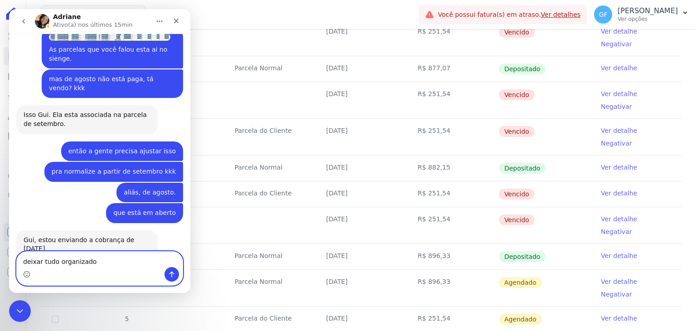
type textarea "deixar tudo organizado"
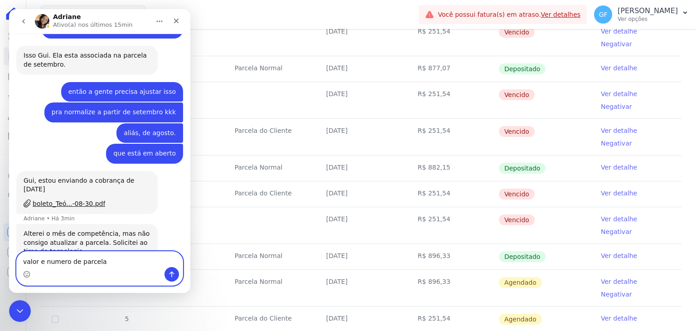
type textarea "valor e numero de parcela"
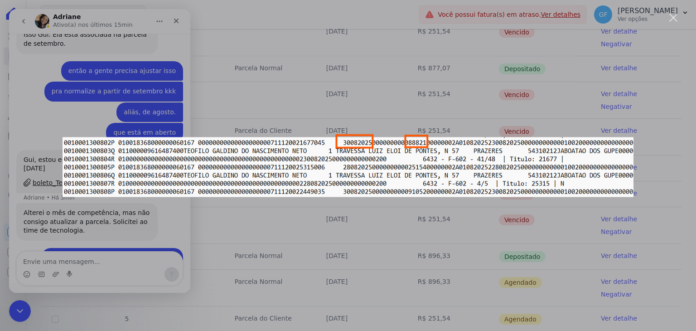
scroll to position [0, 0]
click at [137, 242] on div "Messenger da Intercom" at bounding box center [348, 165] width 696 height 331
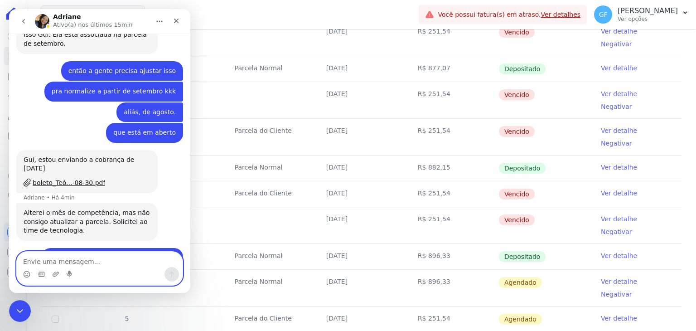
click at [110, 258] on textarea "Envie uma mensagem..." at bounding box center [100, 259] width 166 height 15
type textarea "é"
type textarea "a"
type textarea "é por causa da correção."
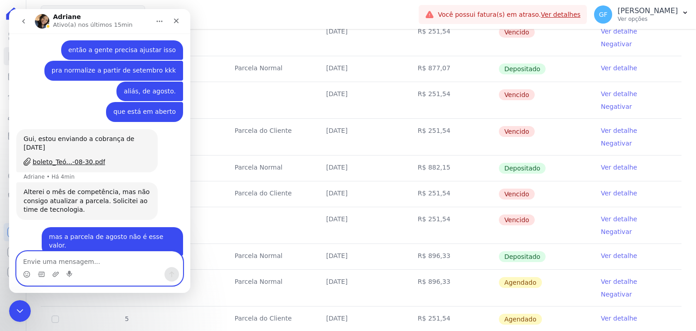
type textarea "e"
type textarea "mas tudo bem."
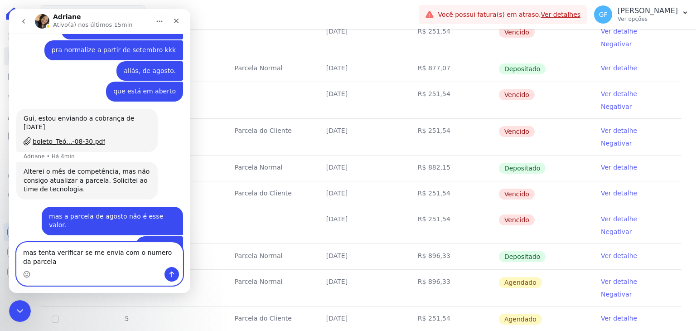
scroll to position [6918, 0]
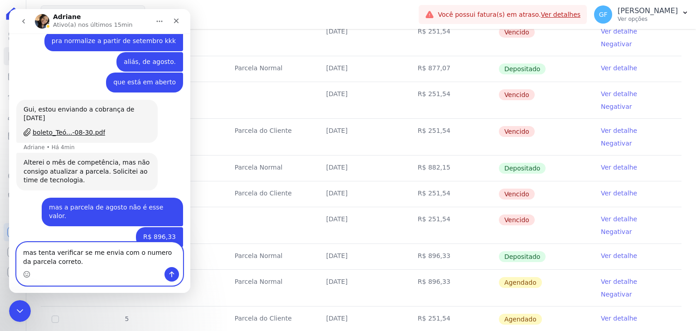
type textarea "mas tenta verificar se me envia com o numero da parcela correto."
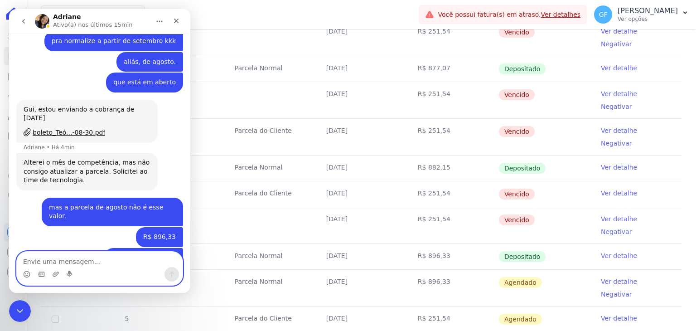
scroll to position [6939, 0]
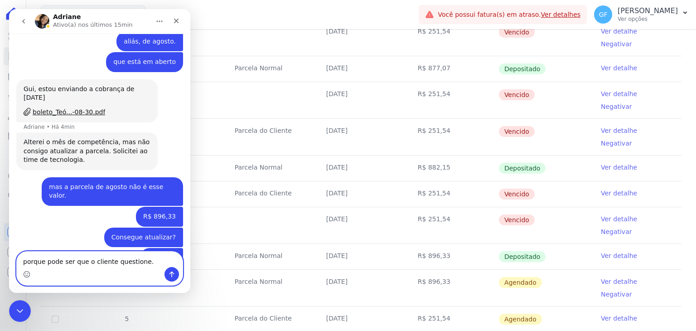
type textarea "porque pode ser que o cliente questione."
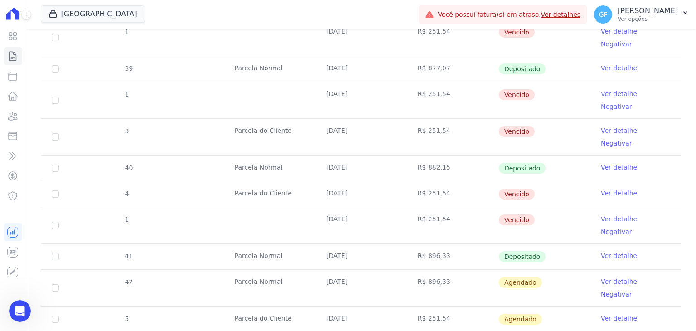
scroll to position [6950, 0]
click at [12, 34] on icon at bounding box center [13, 37] width 8 height 8
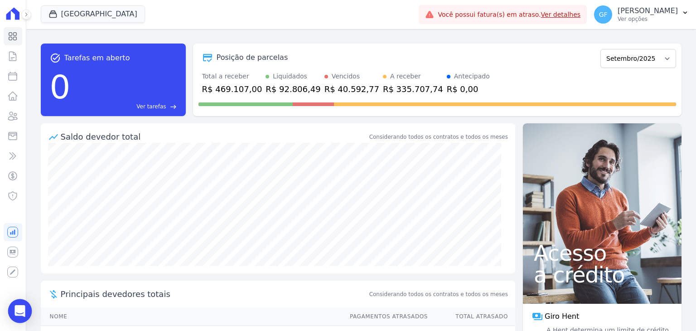
click at [16, 311] on icon "Open Intercom Messenger" at bounding box center [20, 311] width 10 height 12
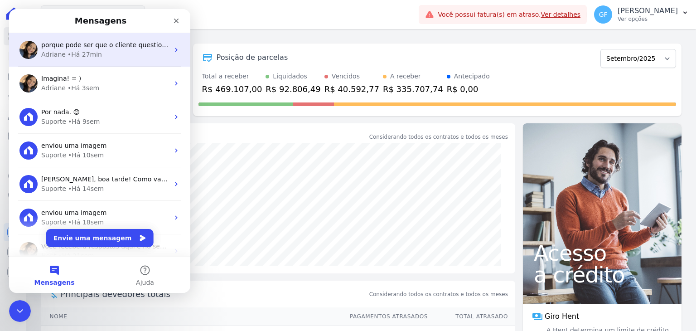
click at [92, 58] on div "• Há 27min" at bounding box center [85, 55] width 34 height 10
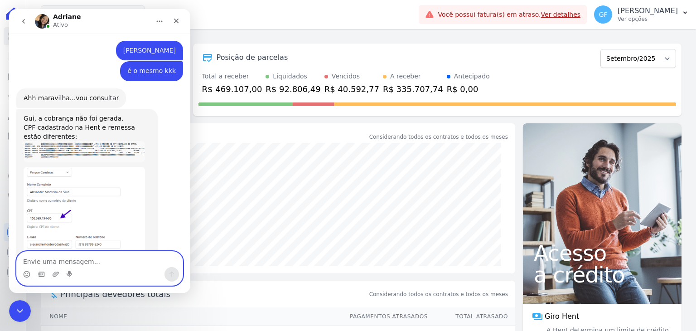
scroll to position [6688, 0]
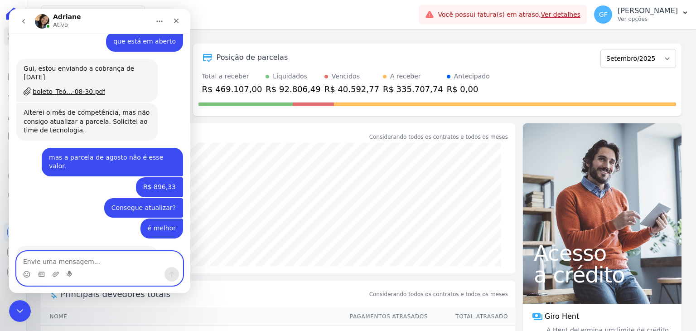
click at [45, 266] on textarea "Envie uma mensagem..." at bounding box center [100, 259] width 166 height 15
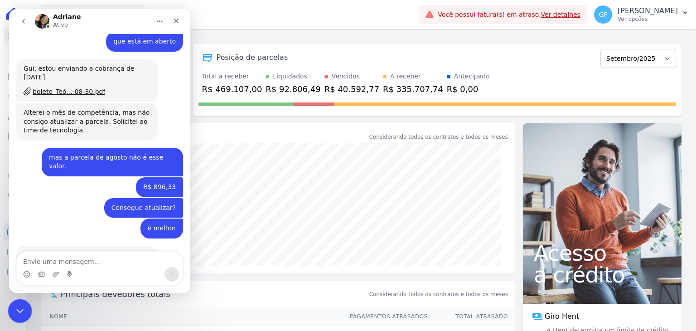
drag, startPoint x: 28, startPoint y: 310, endPoint x: 48, endPoint y: 373, distance: 67.2
click at [29, 310] on div "Encerramento do Messenger da Intercom" at bounding box center [19, 310] width 22 height 22
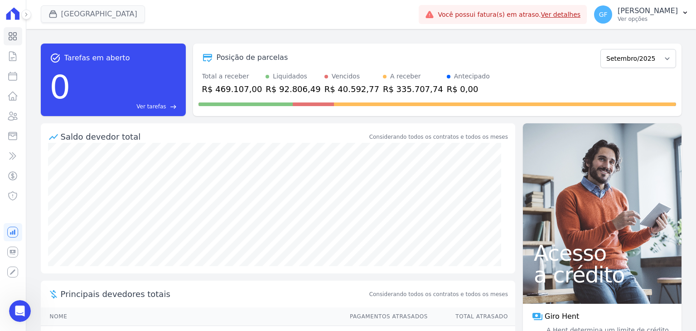
scroll to position [0, 0]
click at [31, 16] on div "[GEOGRAPHIC_DATA] Você possui apenas um empreendimento Aplicar Você possui fatu…" at bounding box center [361, 14] width 670 height 29
